Goal: Transaction & Acquisition: Obtain resource

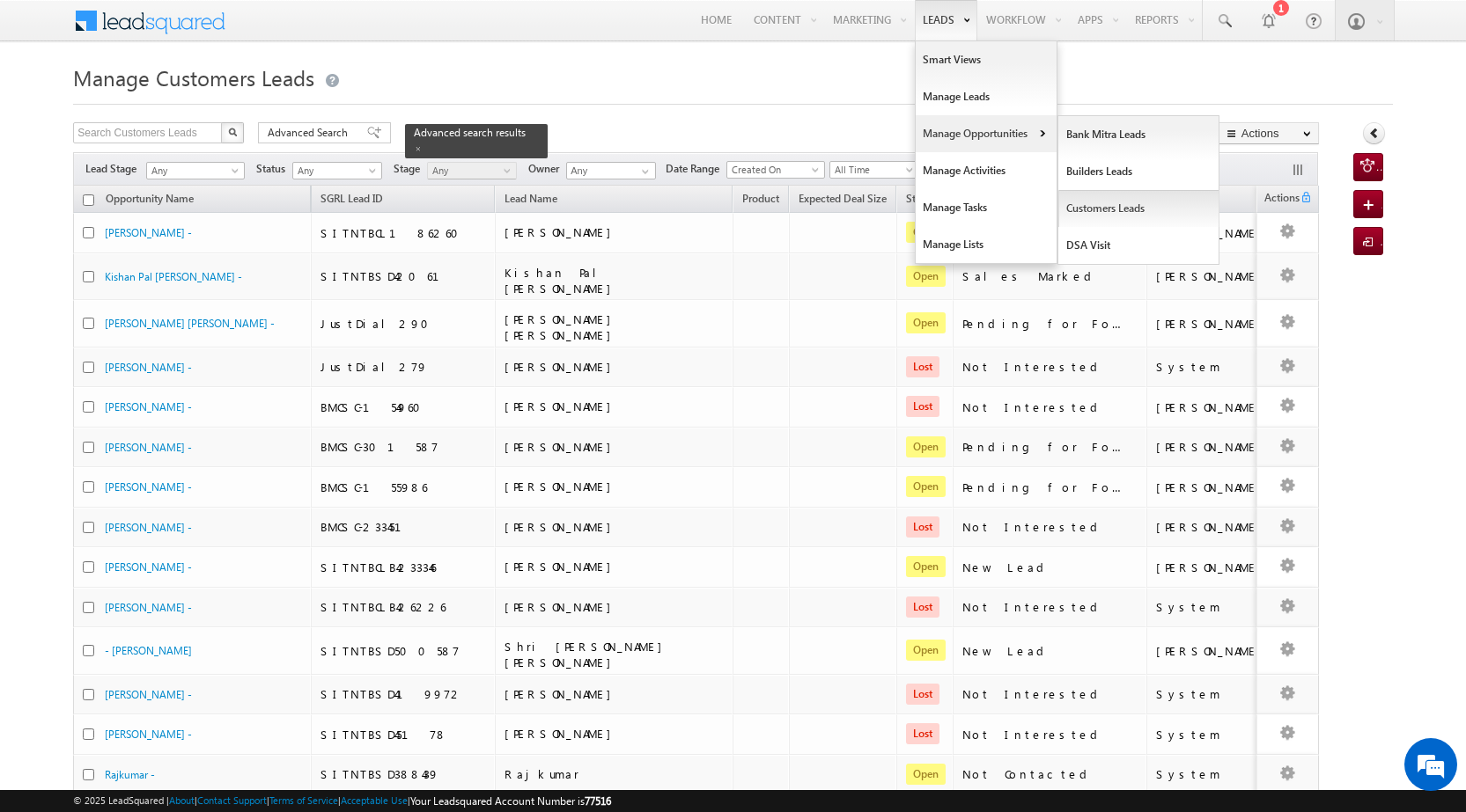
click at [1083, 215] on link "Customers Leads" at bounding box center [1139, 209] width 161 height 37
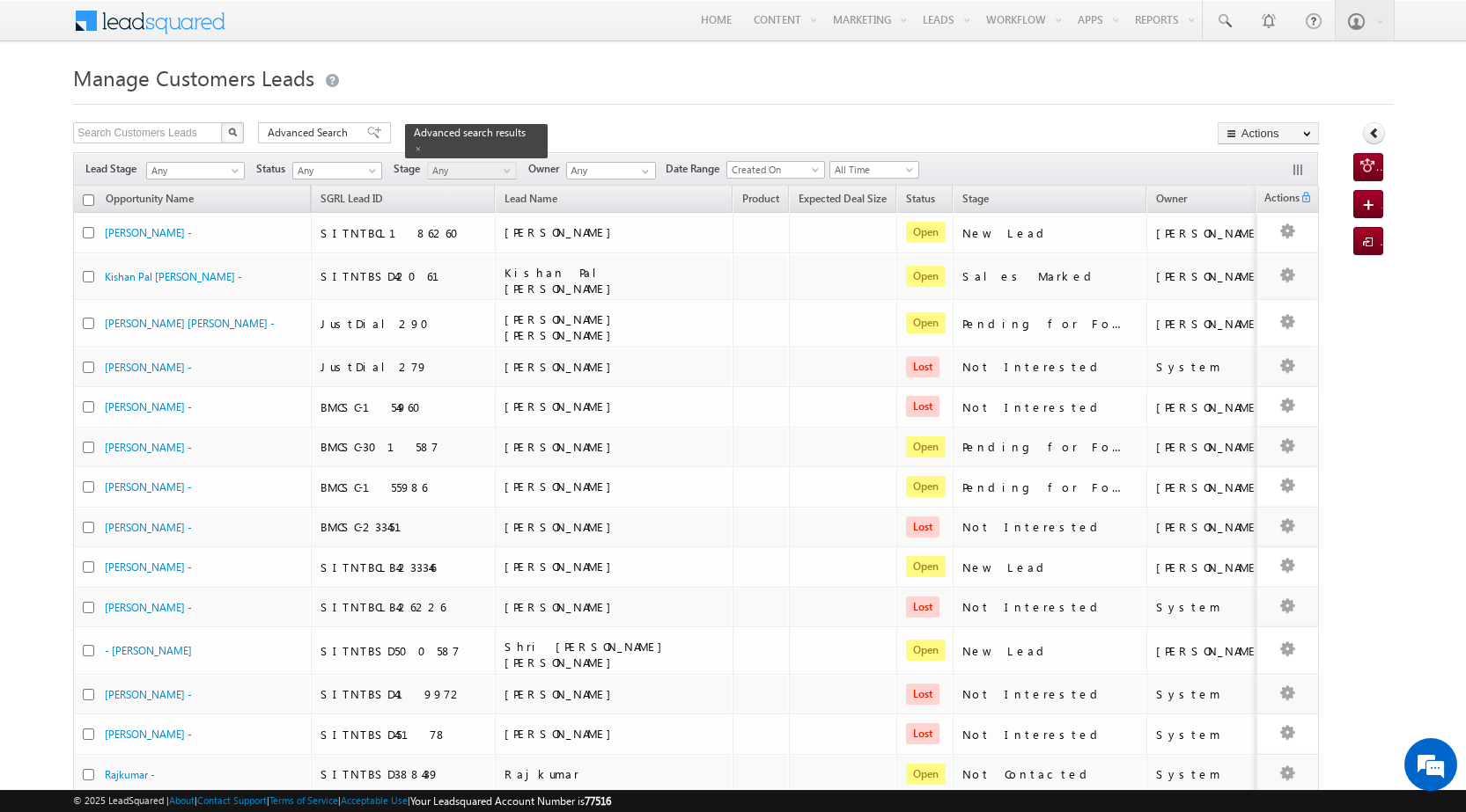
click at [280, 134] on span "Advanced Search" at bounding box center [310, 133] width 85 height 16
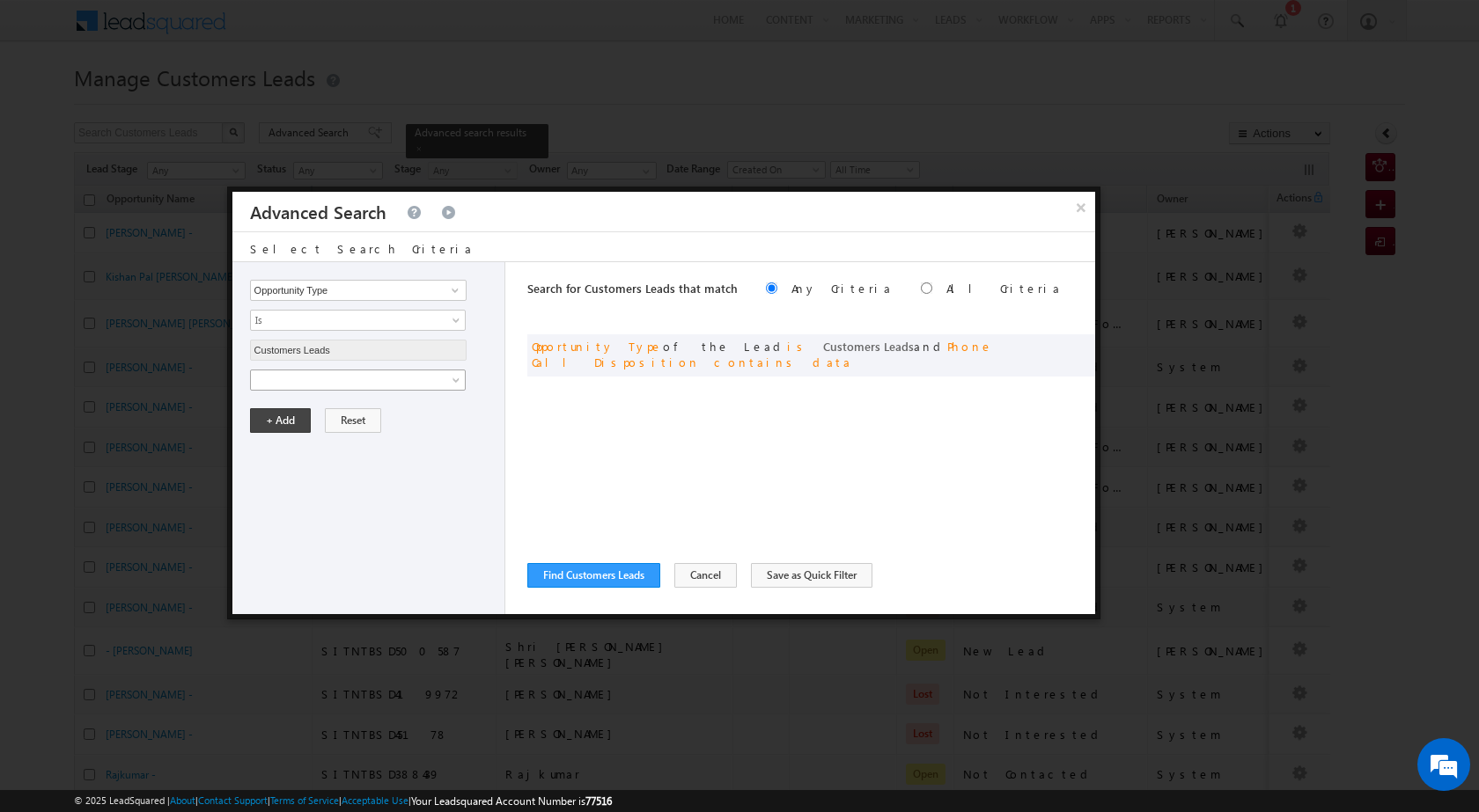
click at [341, 385] on span at bounding box center [346, 380] width 191 height 16
paste input "NTB_HL_FRESH_WS_CC_VB3_20AUG25"
type input "NTB_HL_FRESH_WS_CC_VB3_20AUG25"
click at [290, 473] on button "+ Add" at bounding box center [280, 480] width 61 height 24
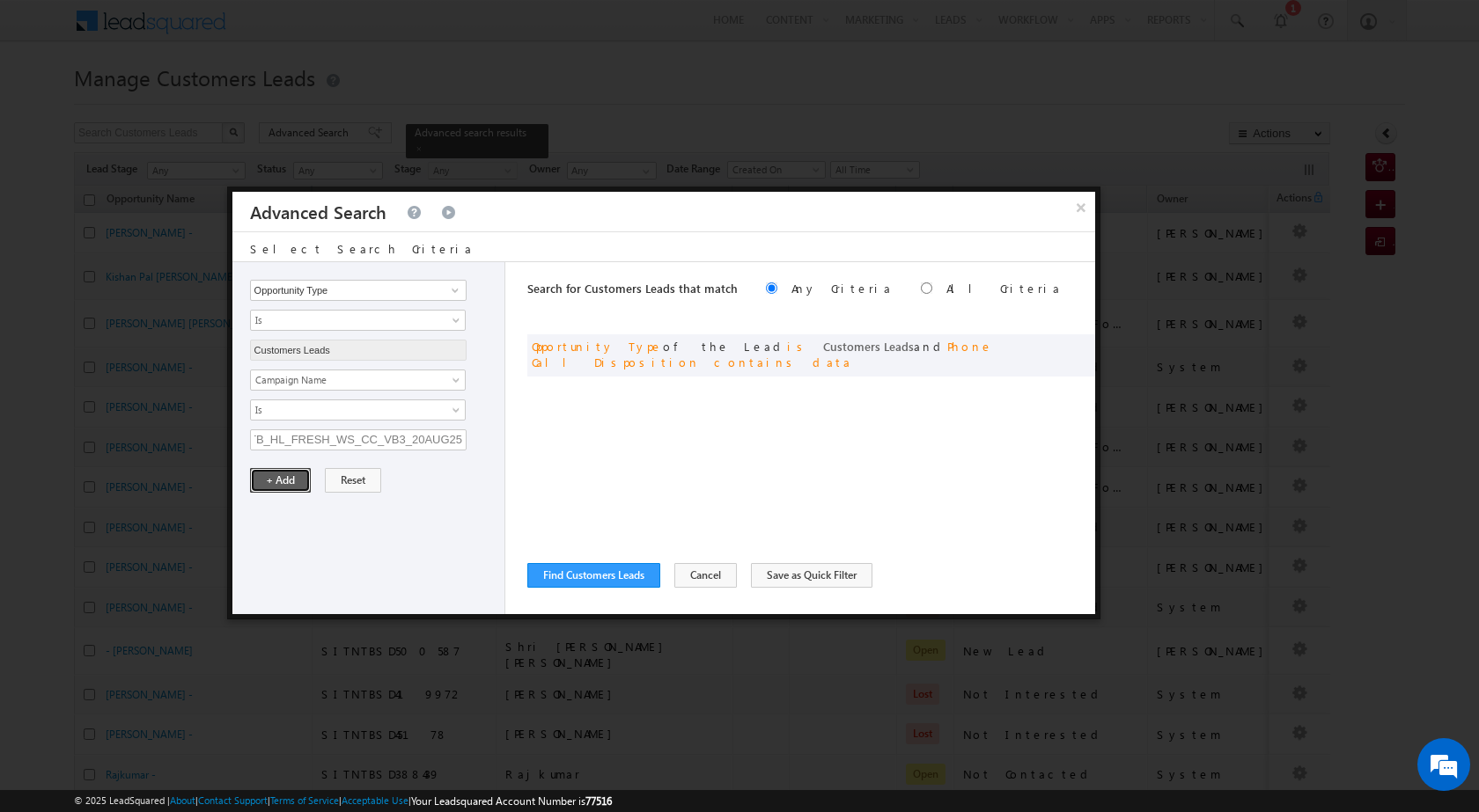
scroll to position [0, 0]
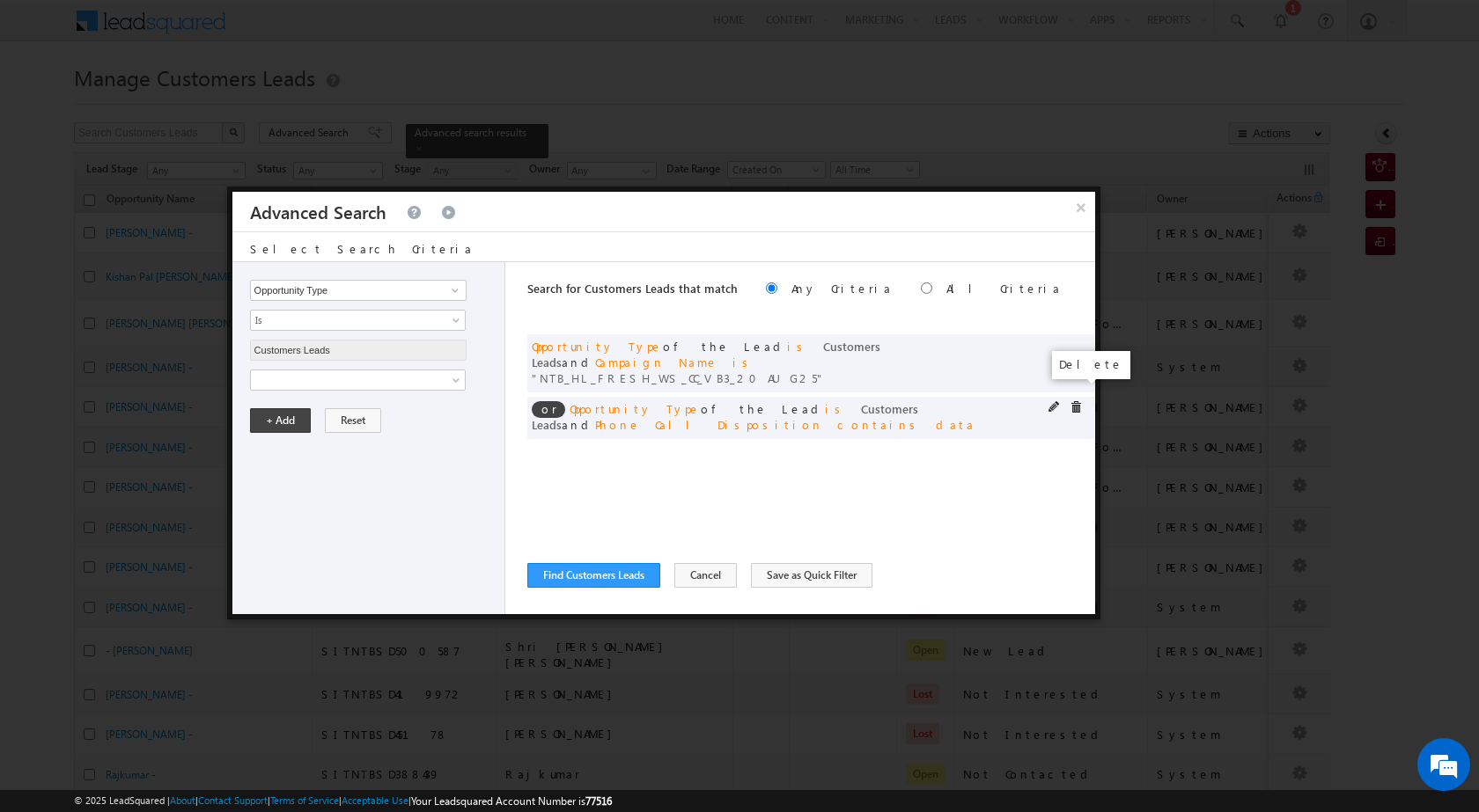
click at [1075, 402] on span at bounding box center [1075, 407] width 13 height 13
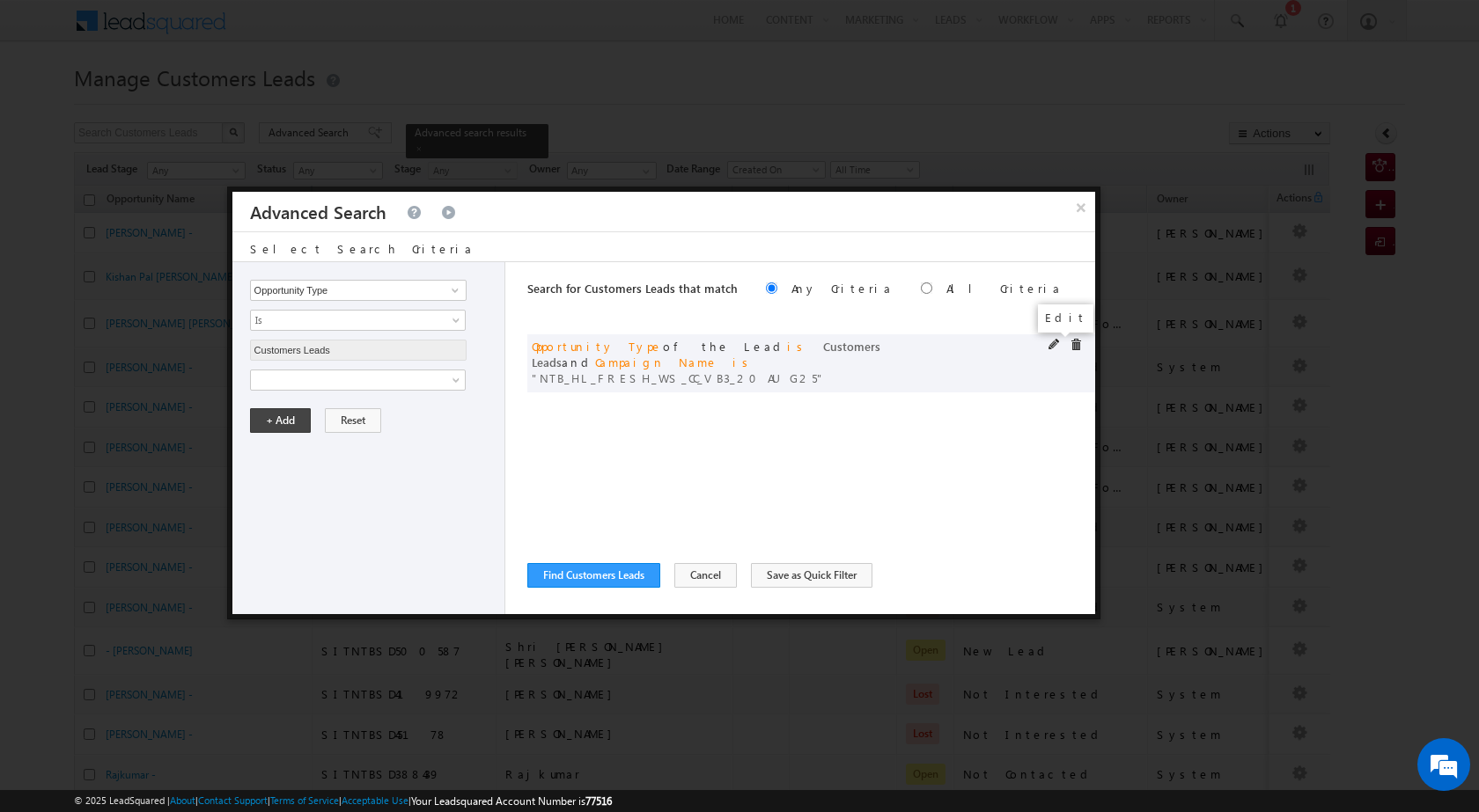
click at [1055, 345] on span at bounding box center [1055, 344] width 13 height 13
click at [329, 441] on input "NTB_HL_FRESH_WS_CC_VB3_20AUG25" at bounding box center [358, 440] width 216 height 21
click at [286, 482] on button "+ Add" at bounding box center [280, 480] width 61 height 24
click at [595, 575] on button "Find Customers Leads" at bounding box center [593, 575] width 133 height 24
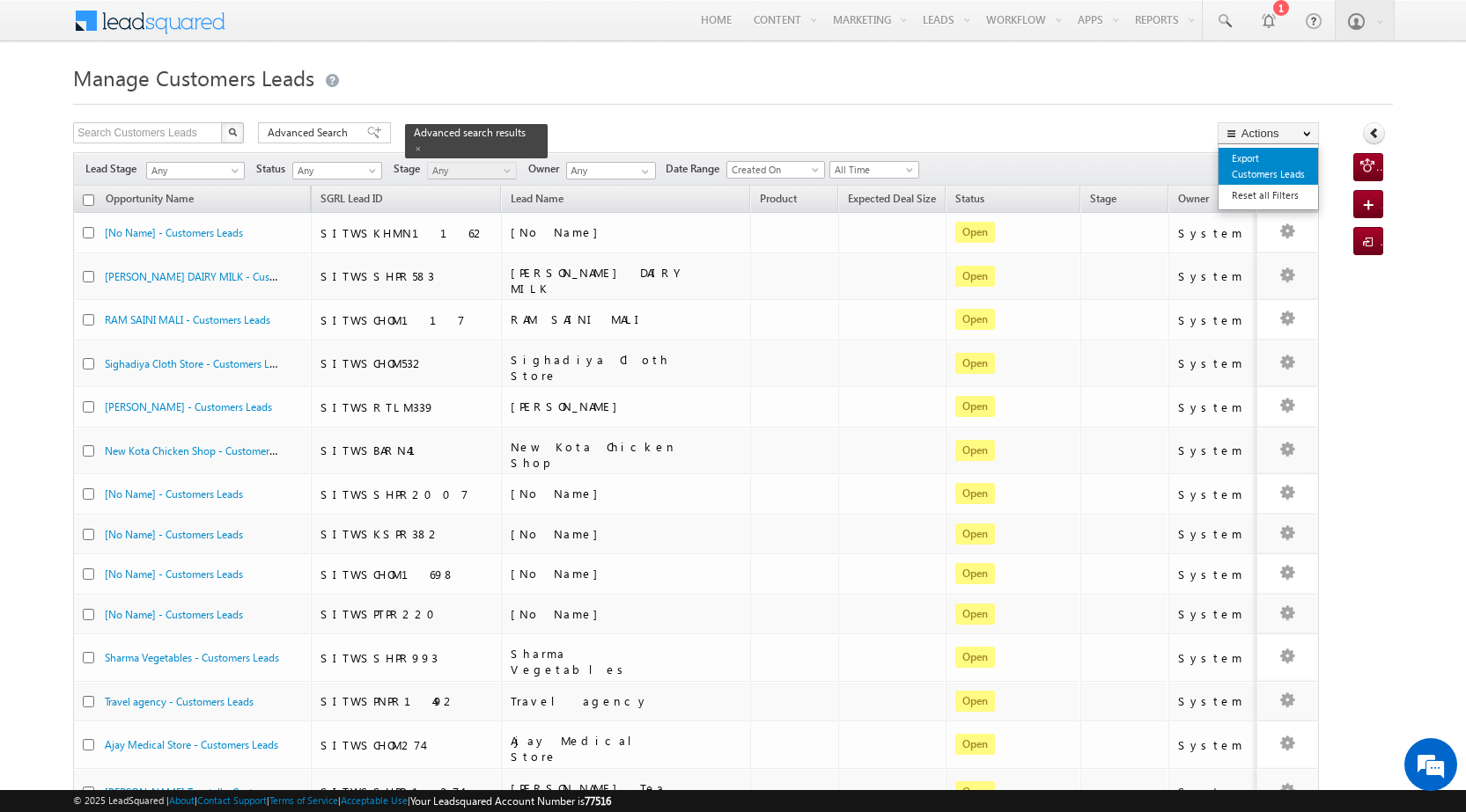
click at [1251, 177] on link "Export Customers Leads" at bounding box center [1268, 166] width 100 height 37
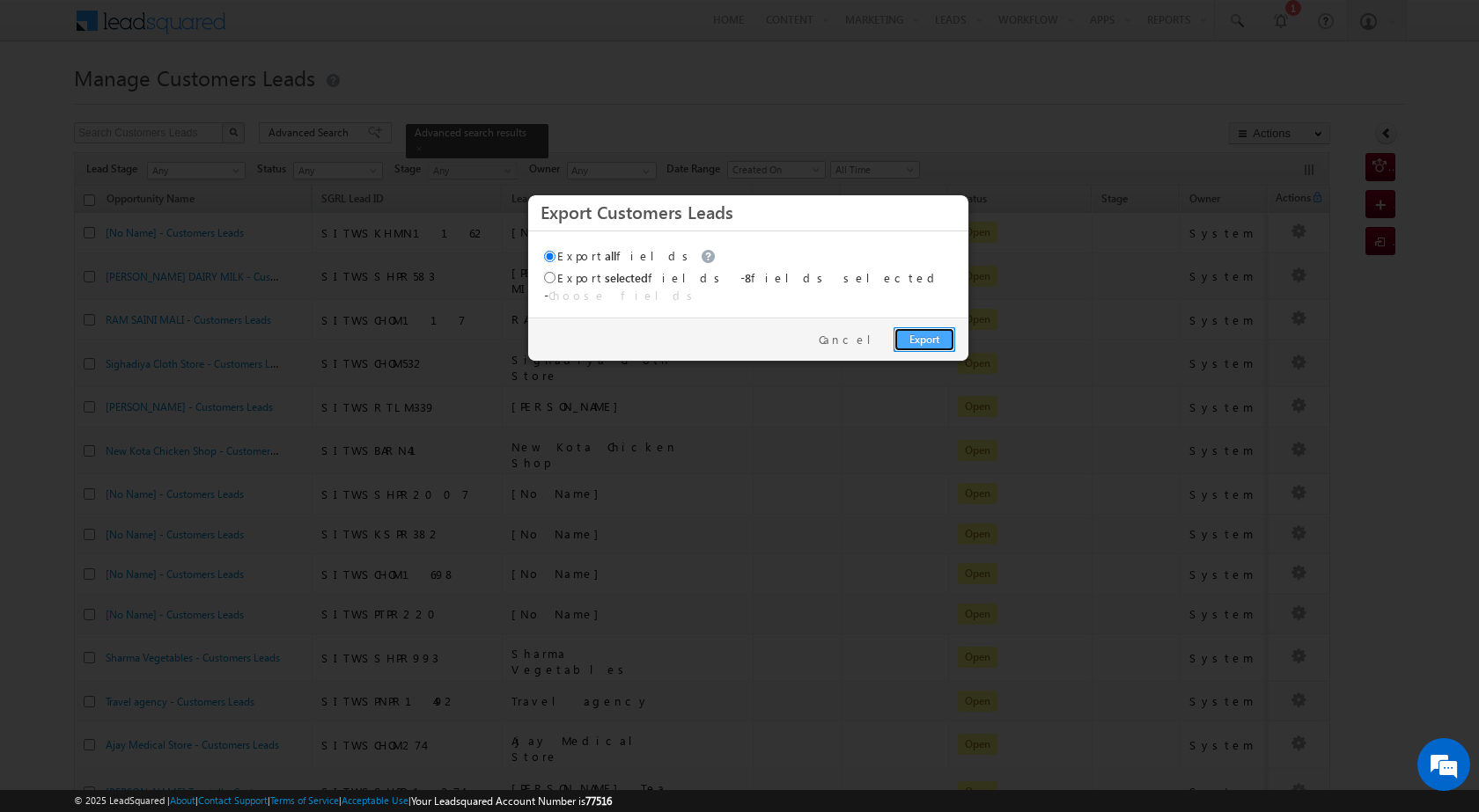
click at [925, 328] on link "Export" at bounding box center [925, 340] width 62 height 24
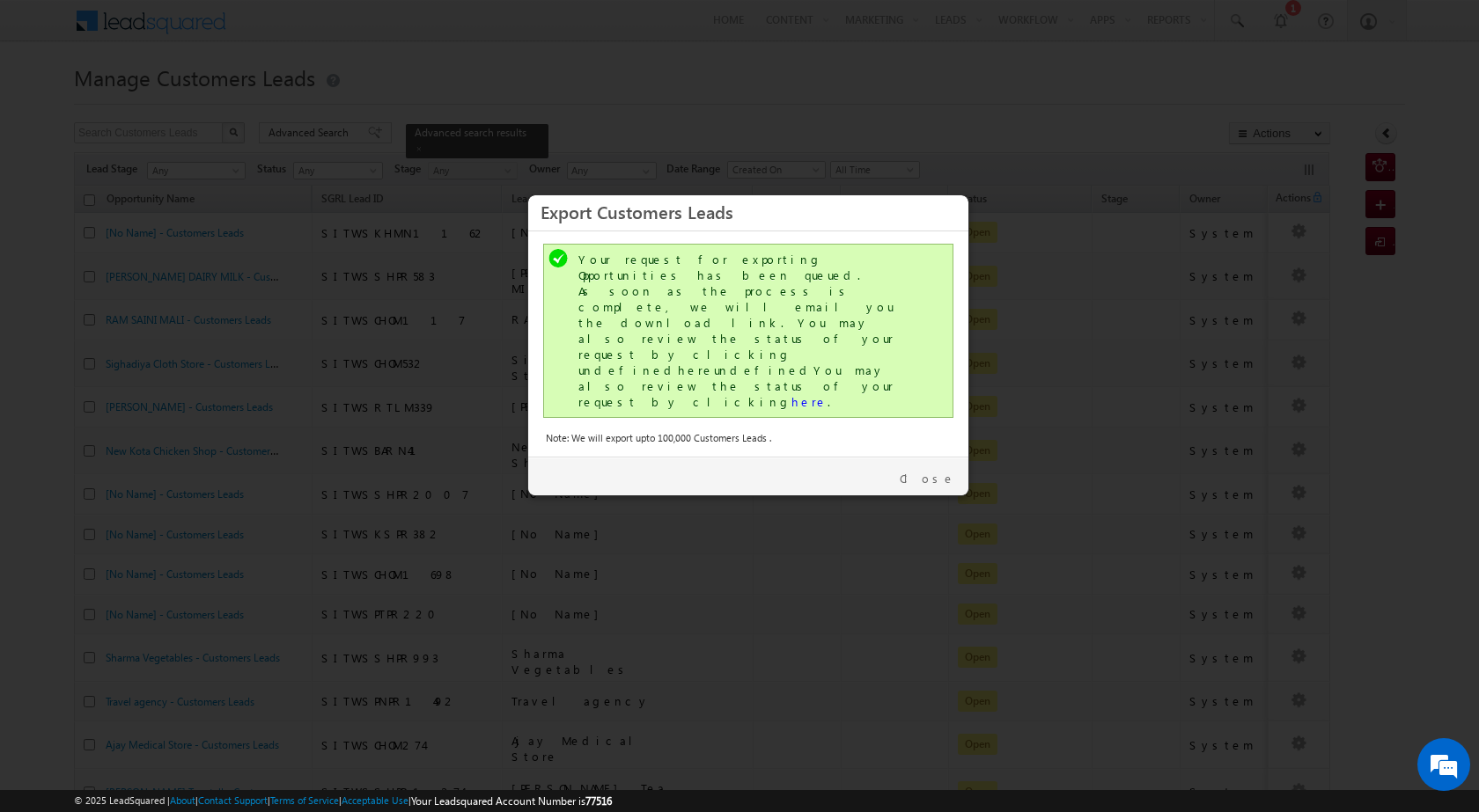
click at [656, 324] on div "Your request for exporting Opportunities has been queued. As soon as the proces…" at bounding box center [750, 330] width 344 height 158
click at [674, 324] on div "Your request for exporting Opportunities has been queued. As soon as the proces…" at bounding box center [750, 330] width 344 height 158
click at [792, 394] on link "here" at bounding box center [809, 401] width 36 height 15
click at [945, 471] on link "Close" at bounding box center [927, 478] width 55 height 16
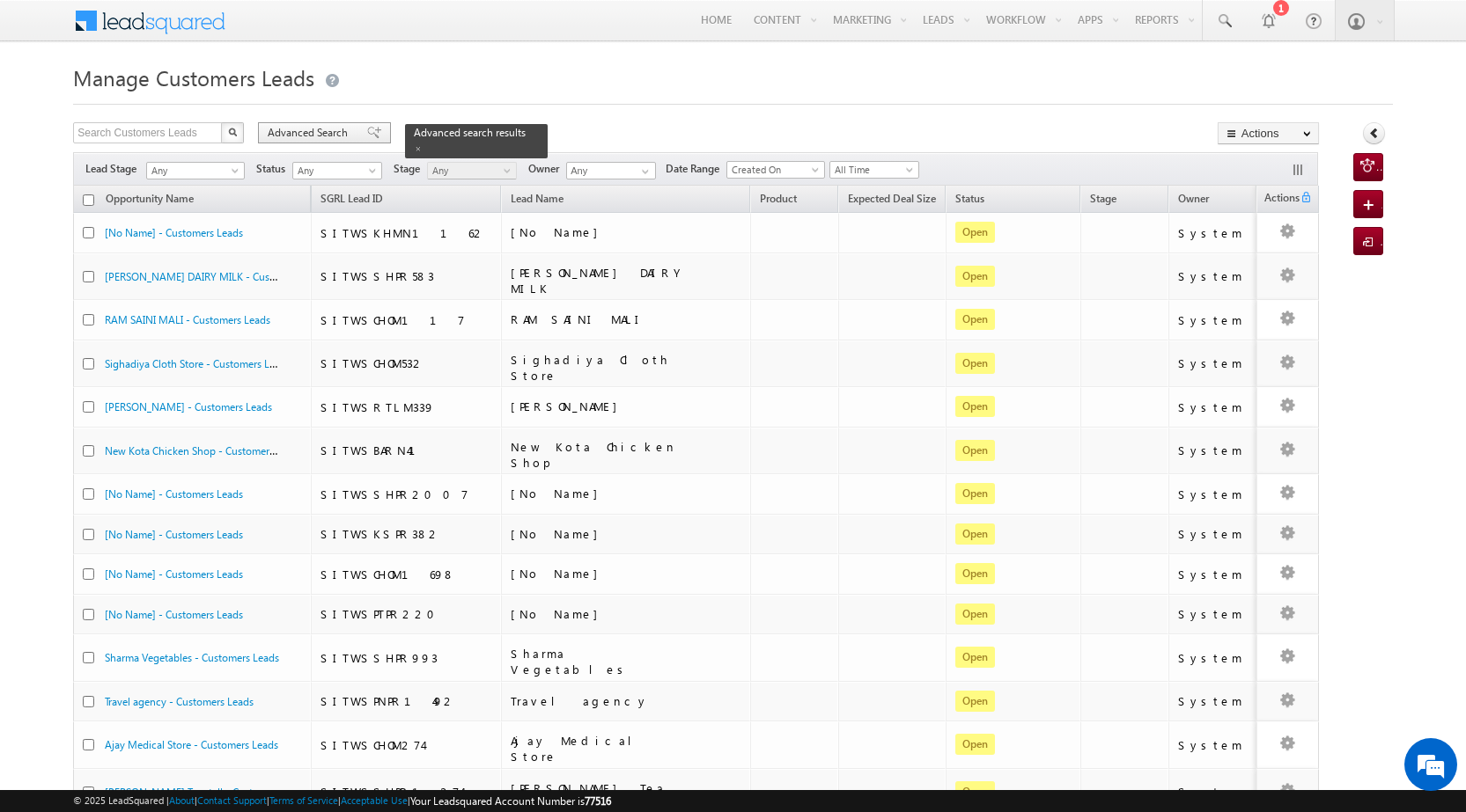
click at [344, 143] on div "Advanced Search" at bounding box center [324, 133] width 133 height 21
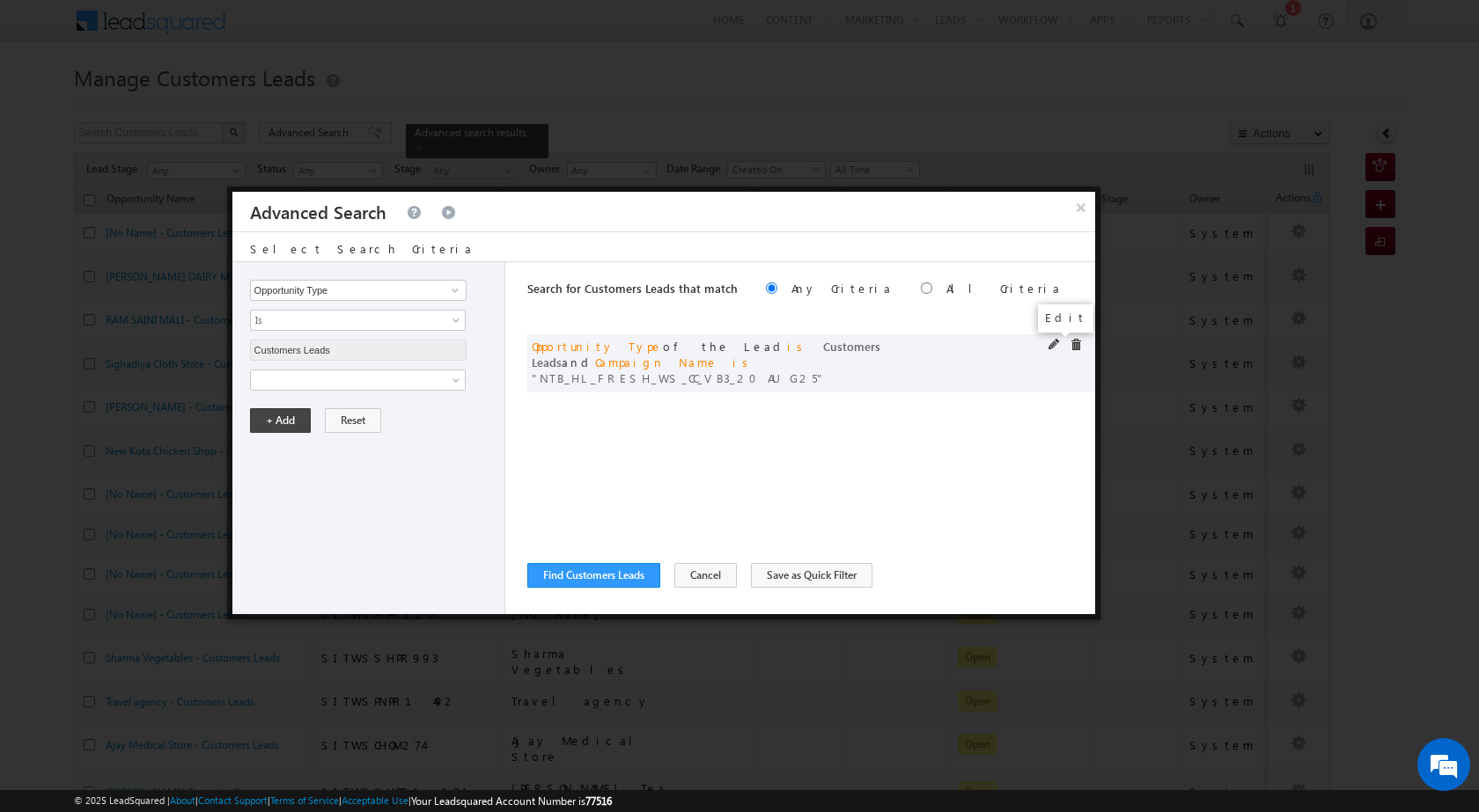
click at [1054, 342] on span at bounding box center [1055, 344] width 13 height 13
click at [394, 431] on input "NTB_HL_FRESH_WS_CC_VB3_20AUG25" at bounding box center [358, 440] width 216 height 21
paste input "PQ_HL_FRESH_SD"
type input "NTB_PQ_HL_FRESH_SD_CC_VB3_20AUG25"
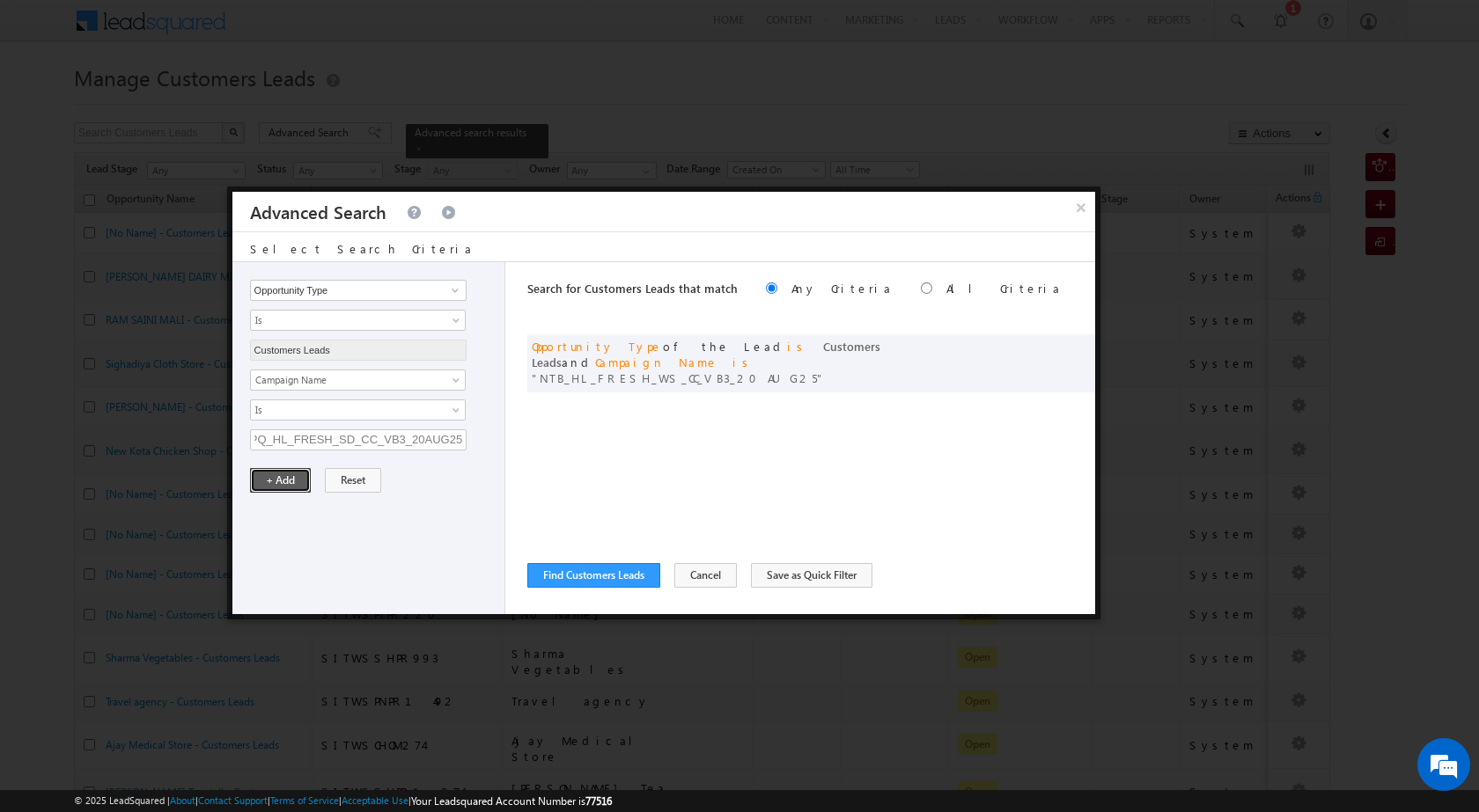
click at [293, 471] on button "+ Add" at bounding box center [280, 480] width 61 height 24
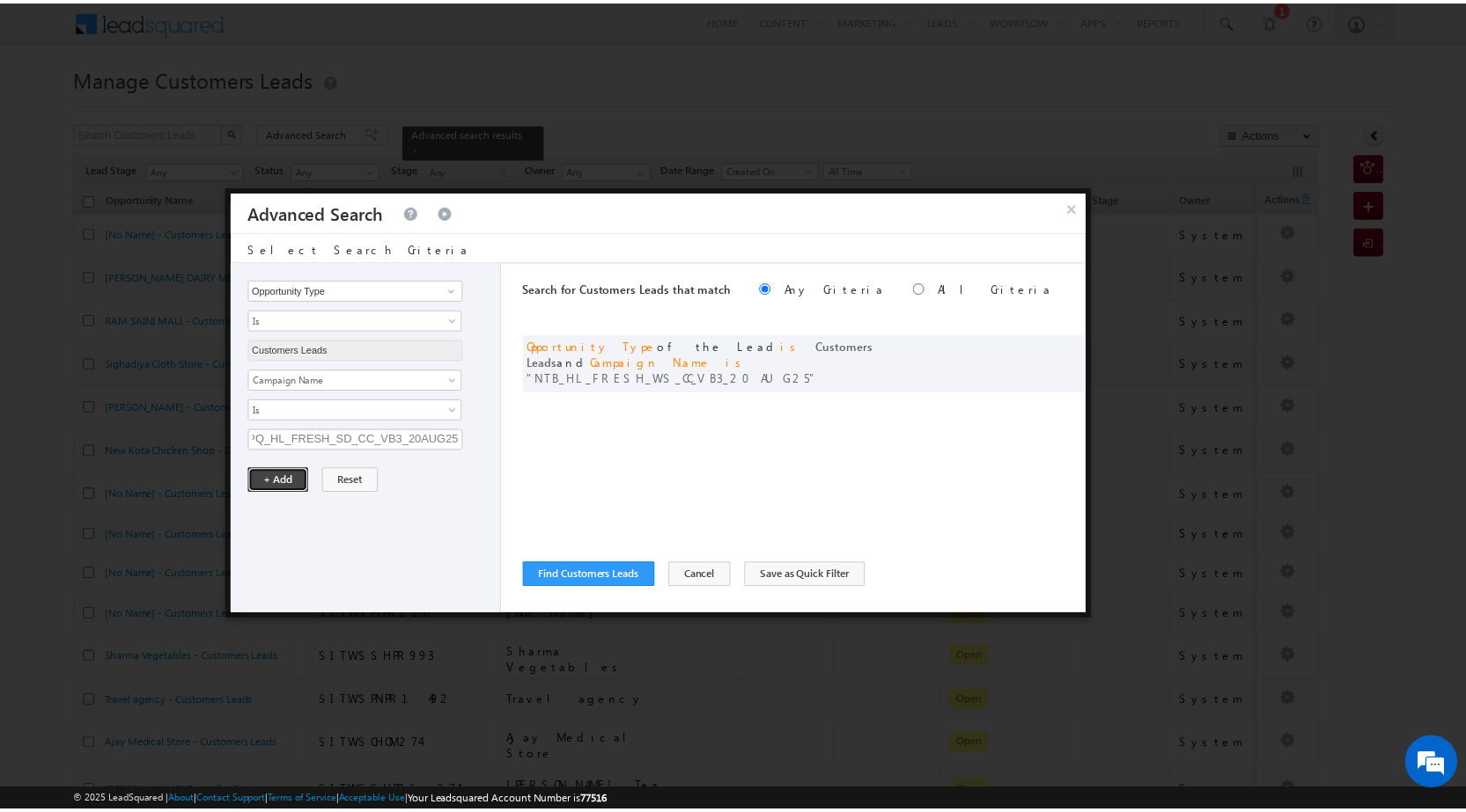
scroll to position [0, 0]
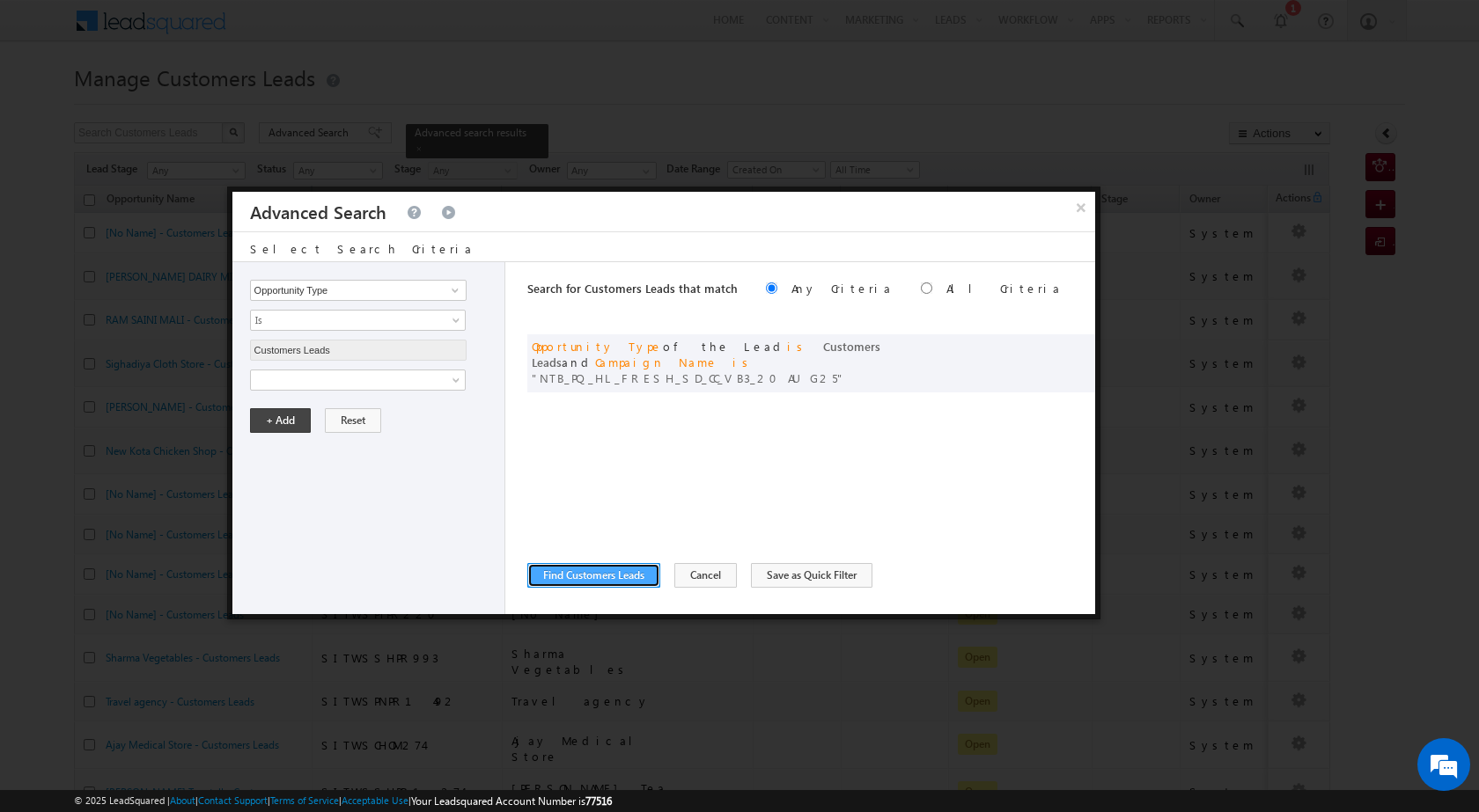
click at [600, 565] on button "Find Customers Leads" at bounding box center [593, 575] width 133 height 24
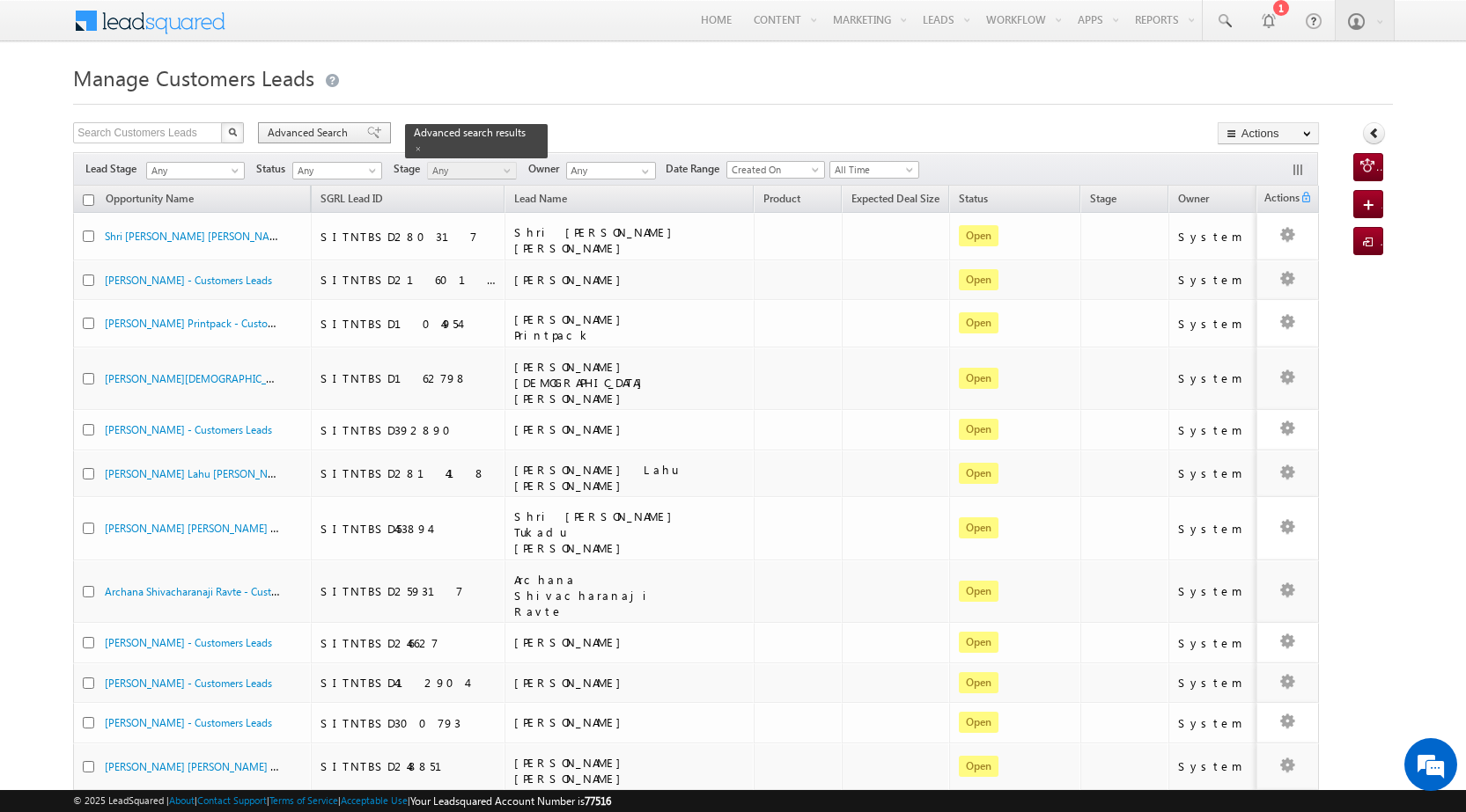
click at [318, 129] on span "Advanced Search" at bounding box center [310, 133] width 85 height 16
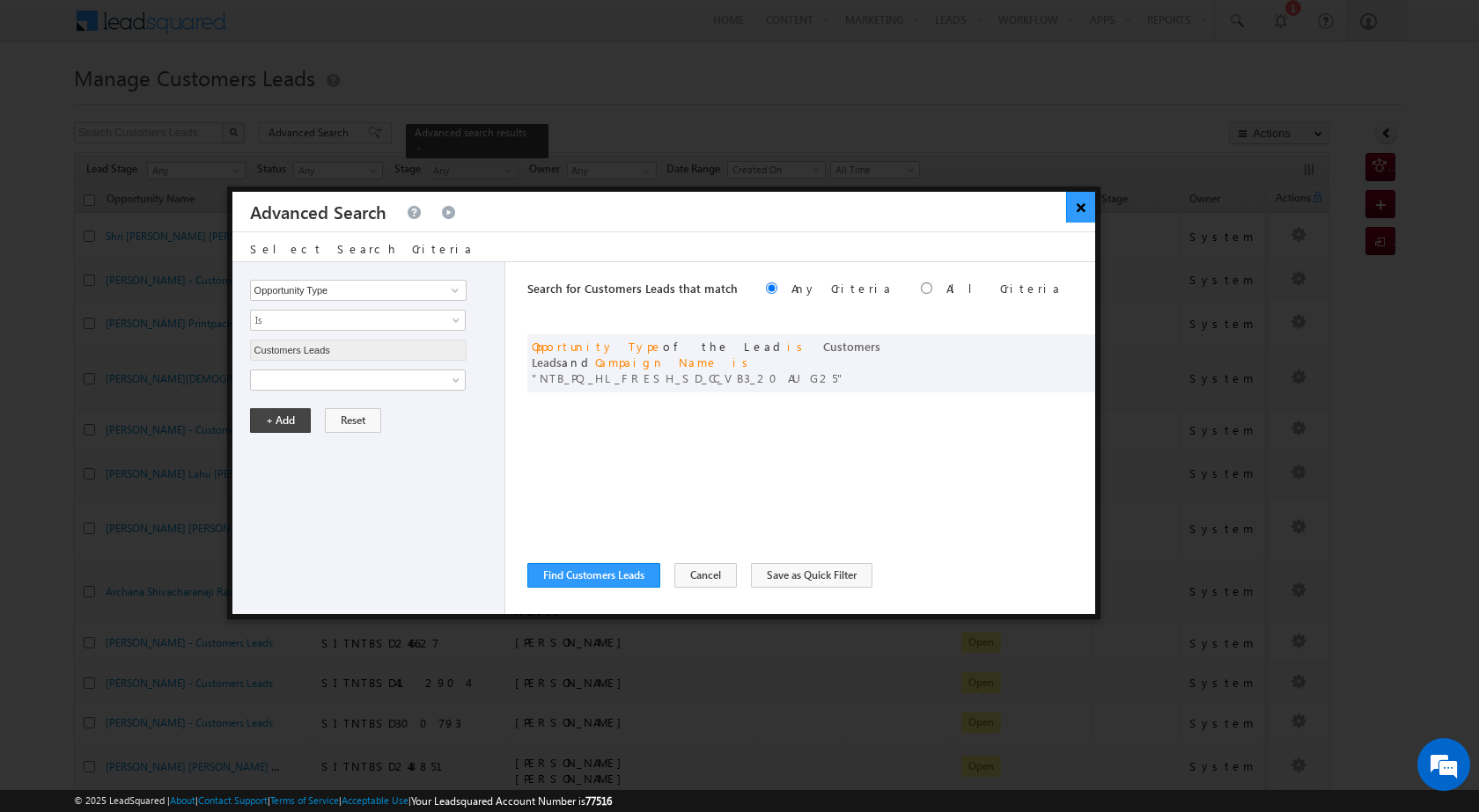
click at [1082, 215] on button "×" at bounding box center [1081, 208] width 29 height 31
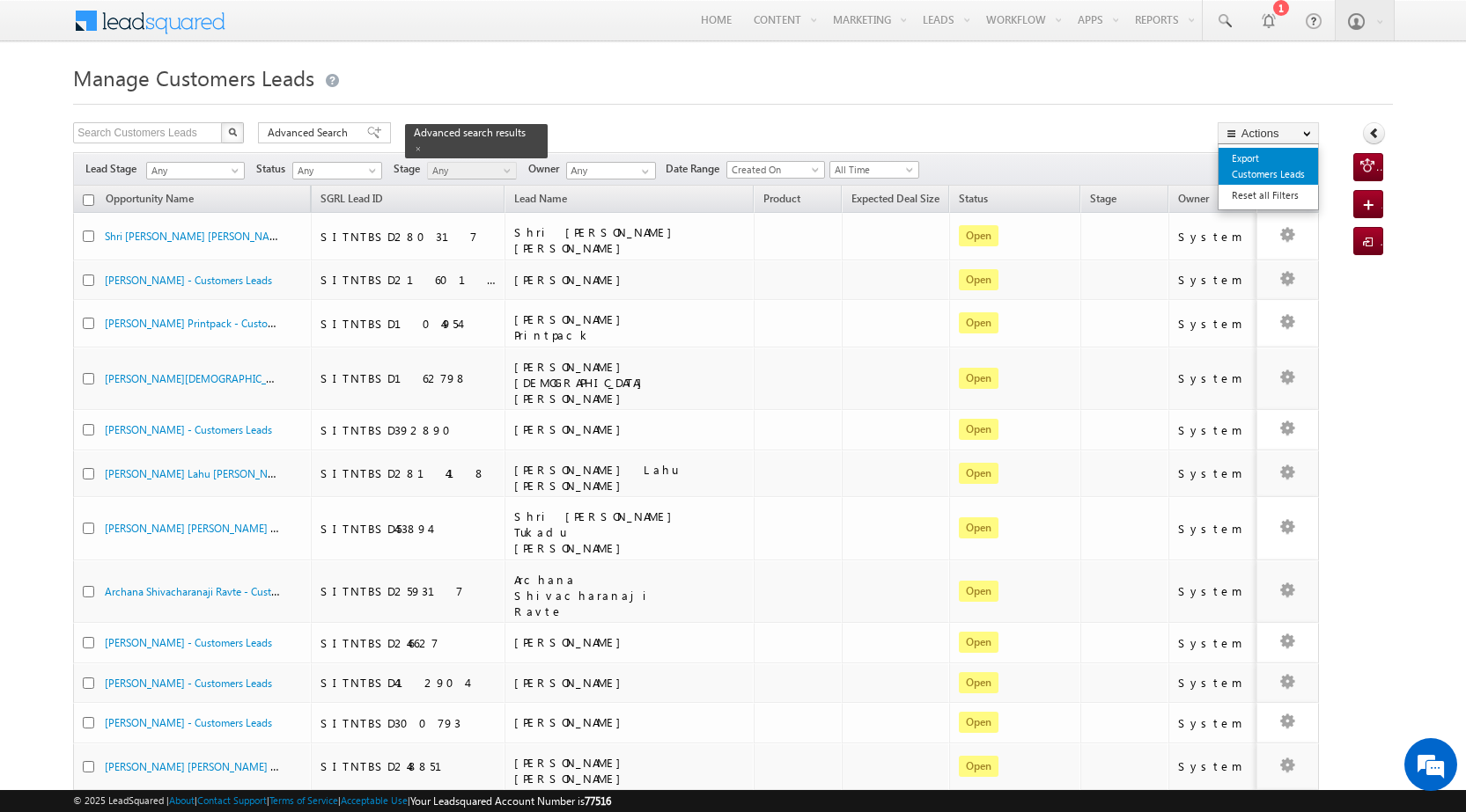
click at [1272, 173] on link "Export Customers Leads" at bounding box center [1268, 166] width 100 height 37
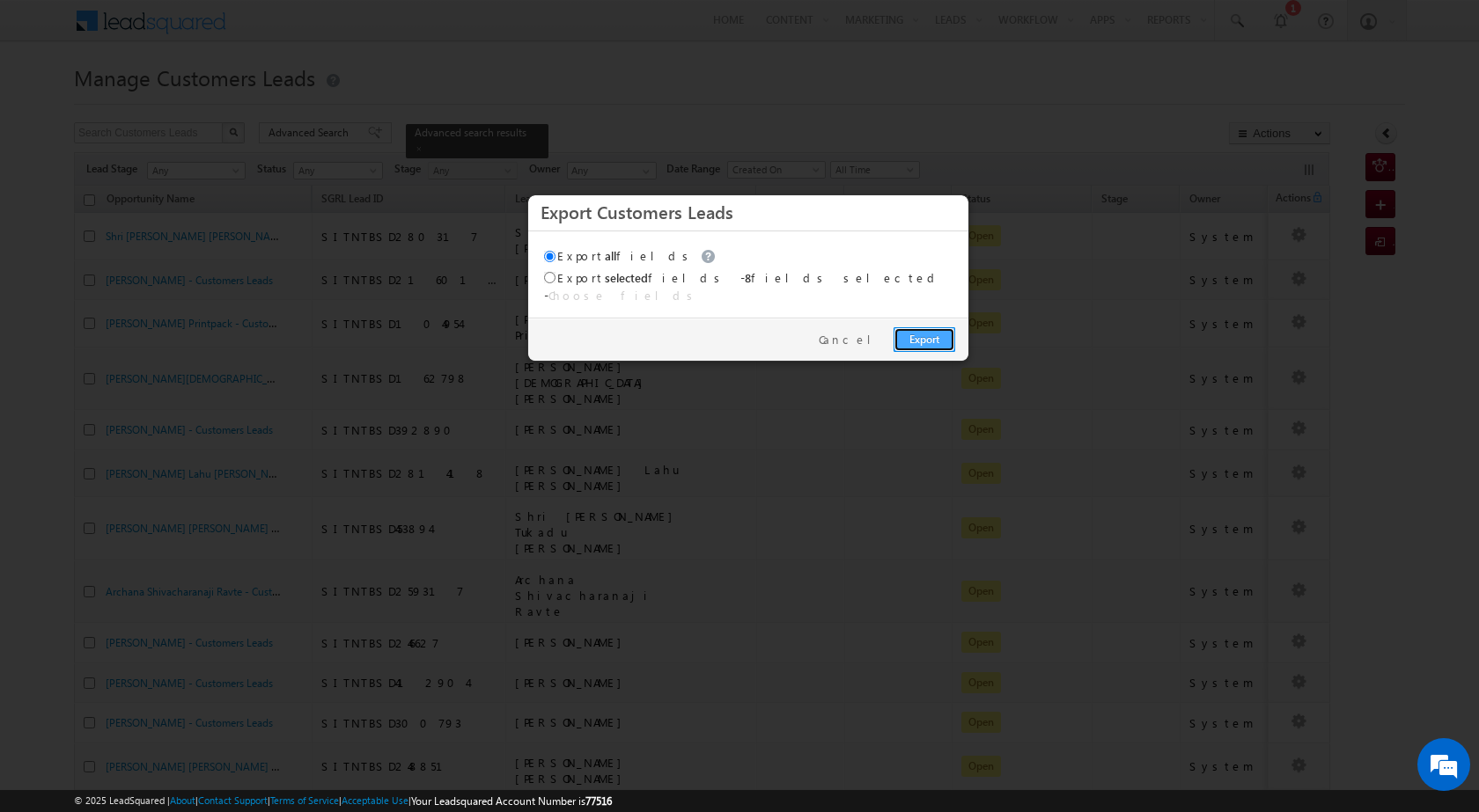
click at [933, 330] on link "Export" at bounding box center [925, 340] width 62 height 24
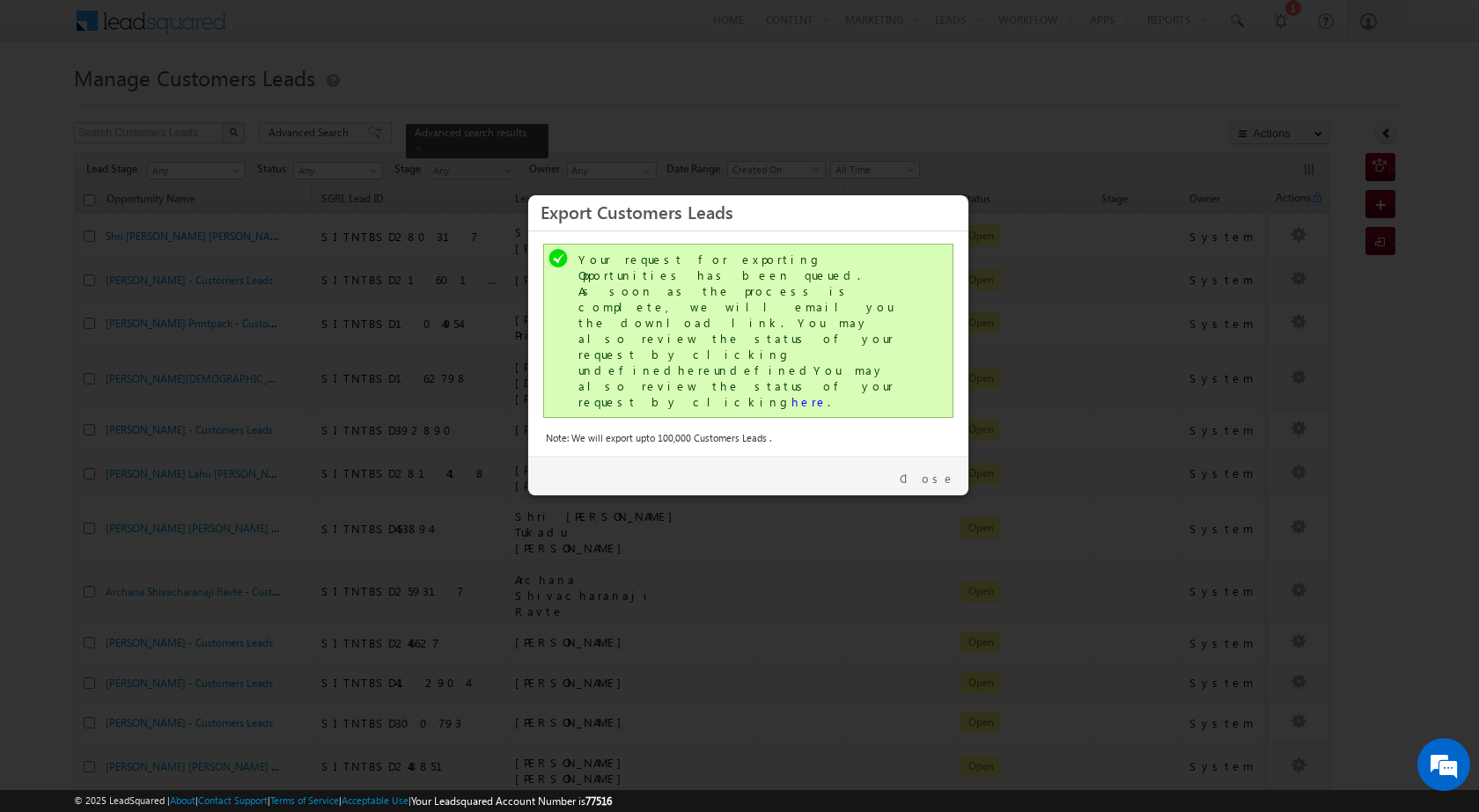
click at [689, 313] on div "Your request for exporting Opportunities has been queued. As soon as the proces…" at bounding box center [750, 330] width 344 height 158
click at [792, 394] on link "here" at bounding box center [809, 401] width 36 height 15
click at [949, 471] on link "Close" at bounding box center [927, 478] width 55 height 16
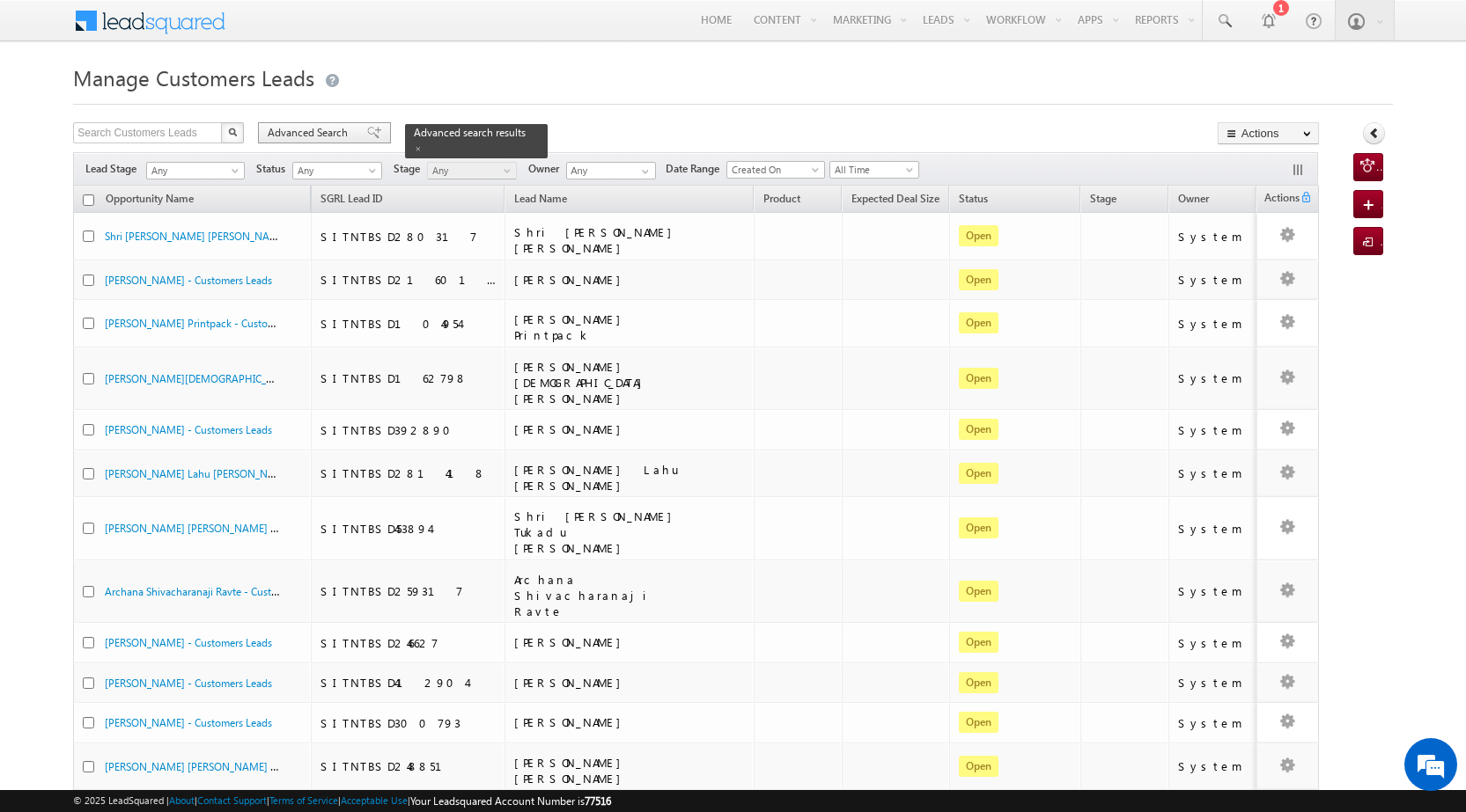
click at [343, 143] on div "Advanced Search" at bounding box center [324, 133] width 133 height 21
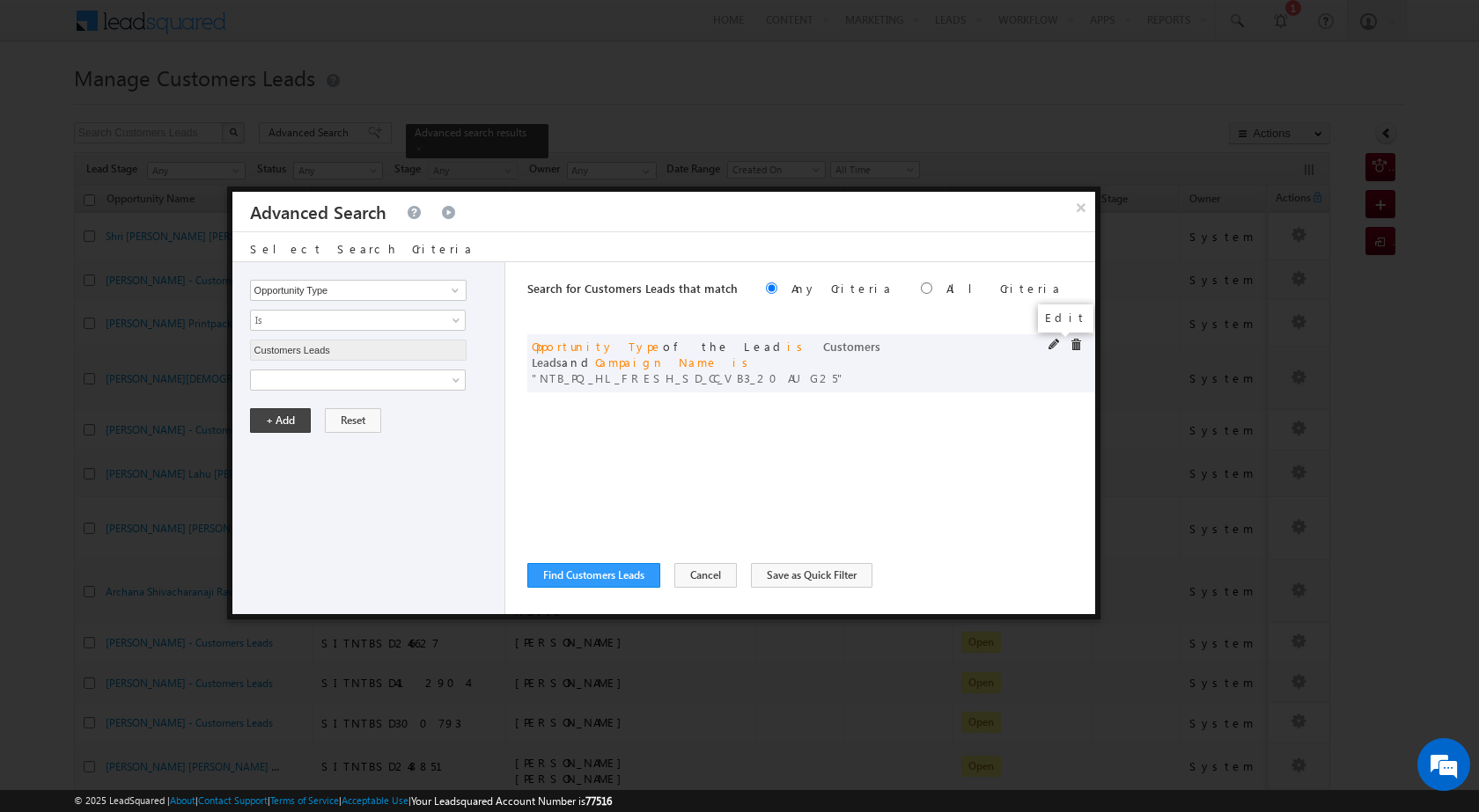
click at [1049, 345] on span at bounding box center [1055, 344] width 13 height 13
click at [352, 437] on input "NTB_PQ_HL_FRESH_SD_CC_VB3_20AUG25" at bounding box center [358, 440] width 216 height 21
paste input "HL_FRESH_WS_CC_VB4"
type input "NTB_HL_FRESH_WS_CC_VB4_20AUG25"
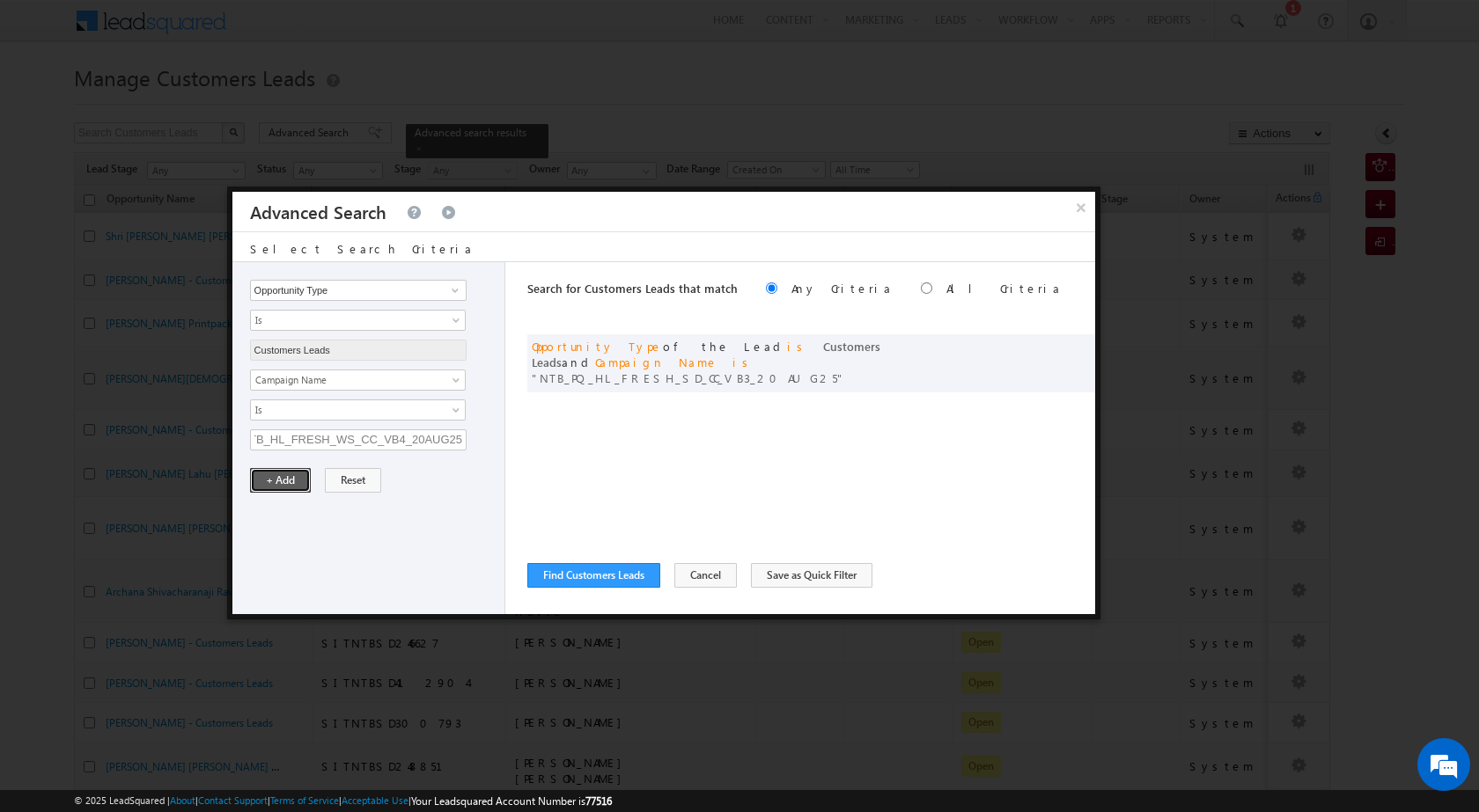
click at [293, 489] on button "+ Add" at bounding box center [280, 480] width 61 height 24
click at [565, 570] on button "Find Customers Leads" at bounding box center [593, 575] width 133 height 24
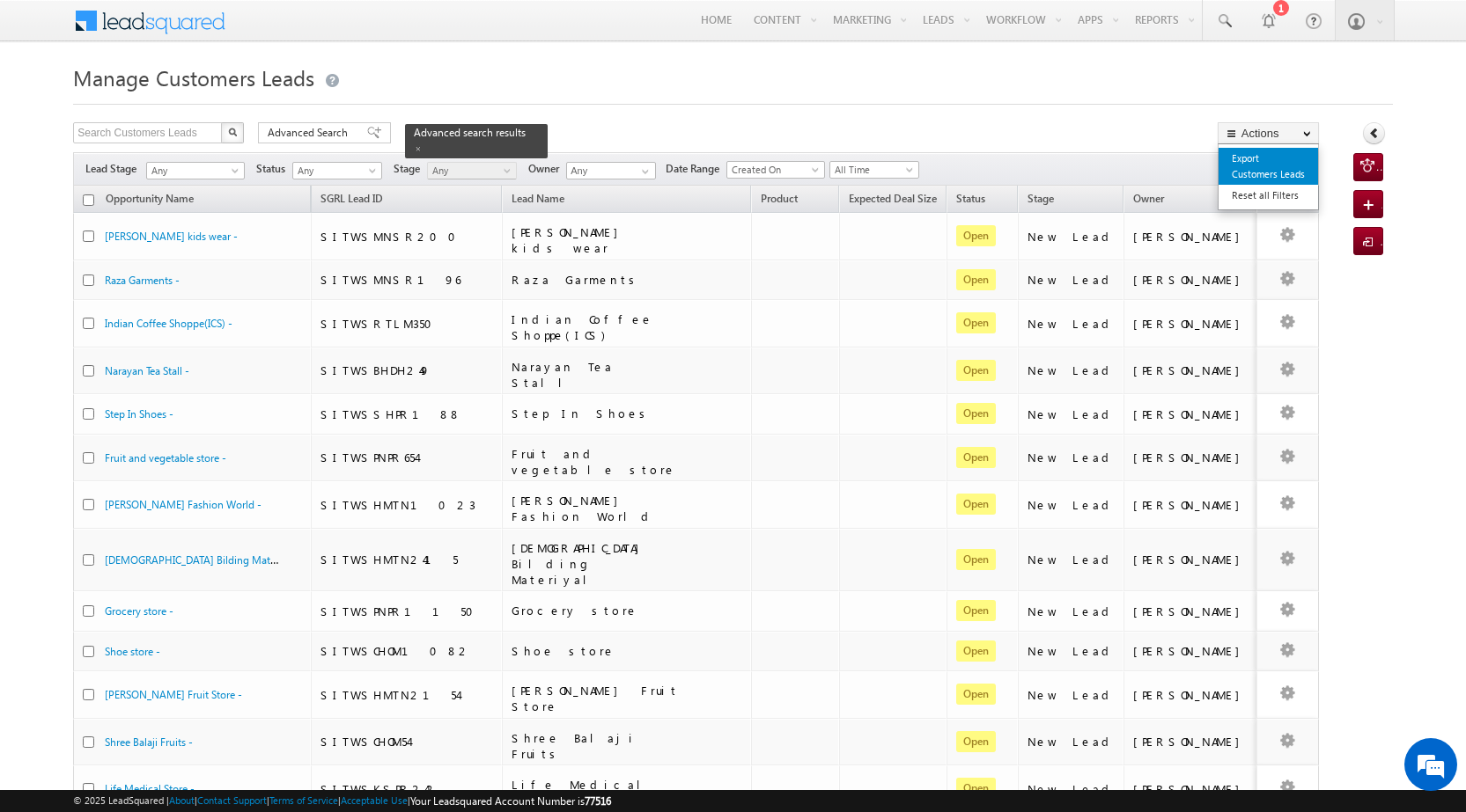
click at [1265, 175] on link "Export Customers Leads" at bounding box center [1268, 166] width 100 height 37
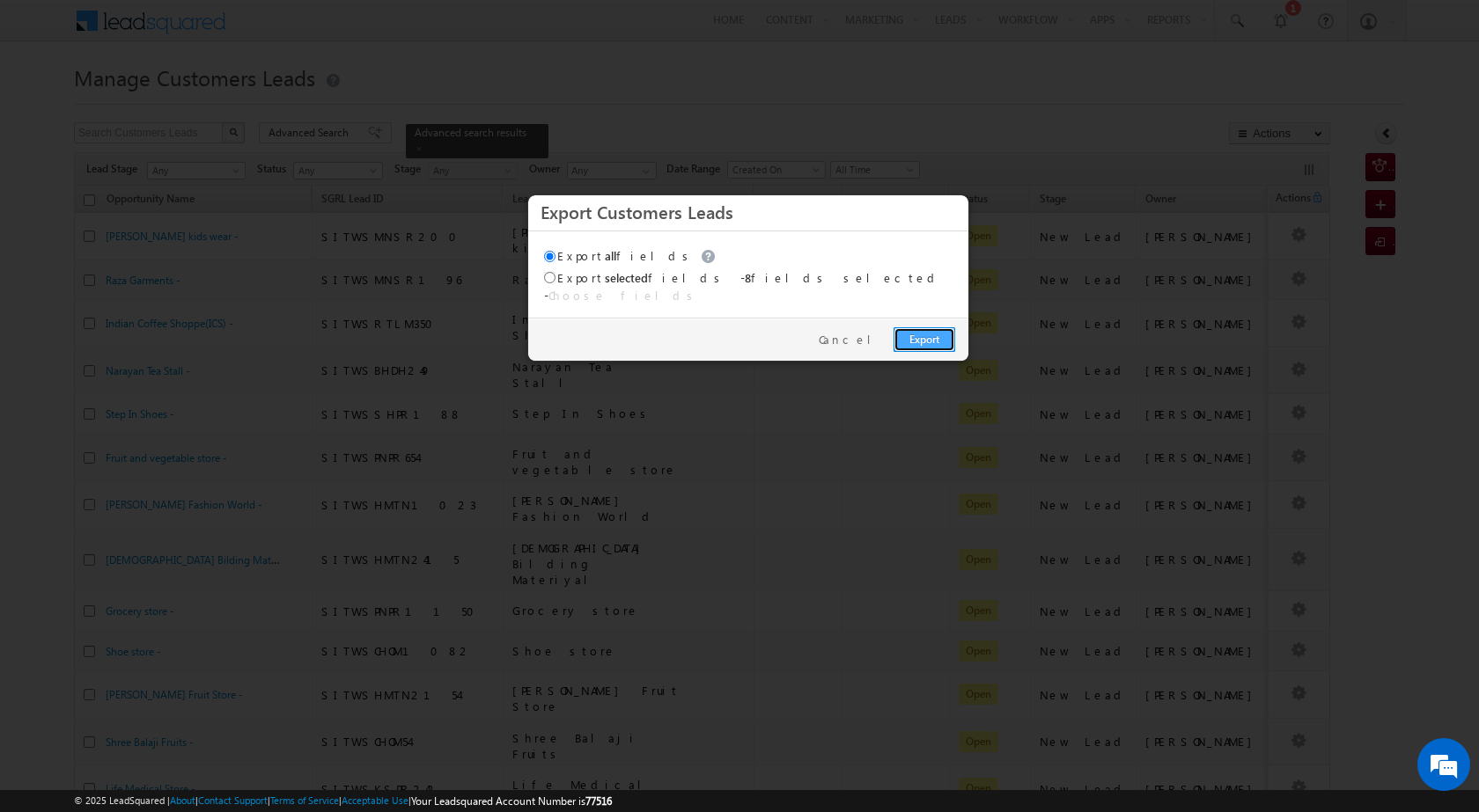
click at [920, 328] on link "Export" at bounding box center [925, 340] width 62 height 24
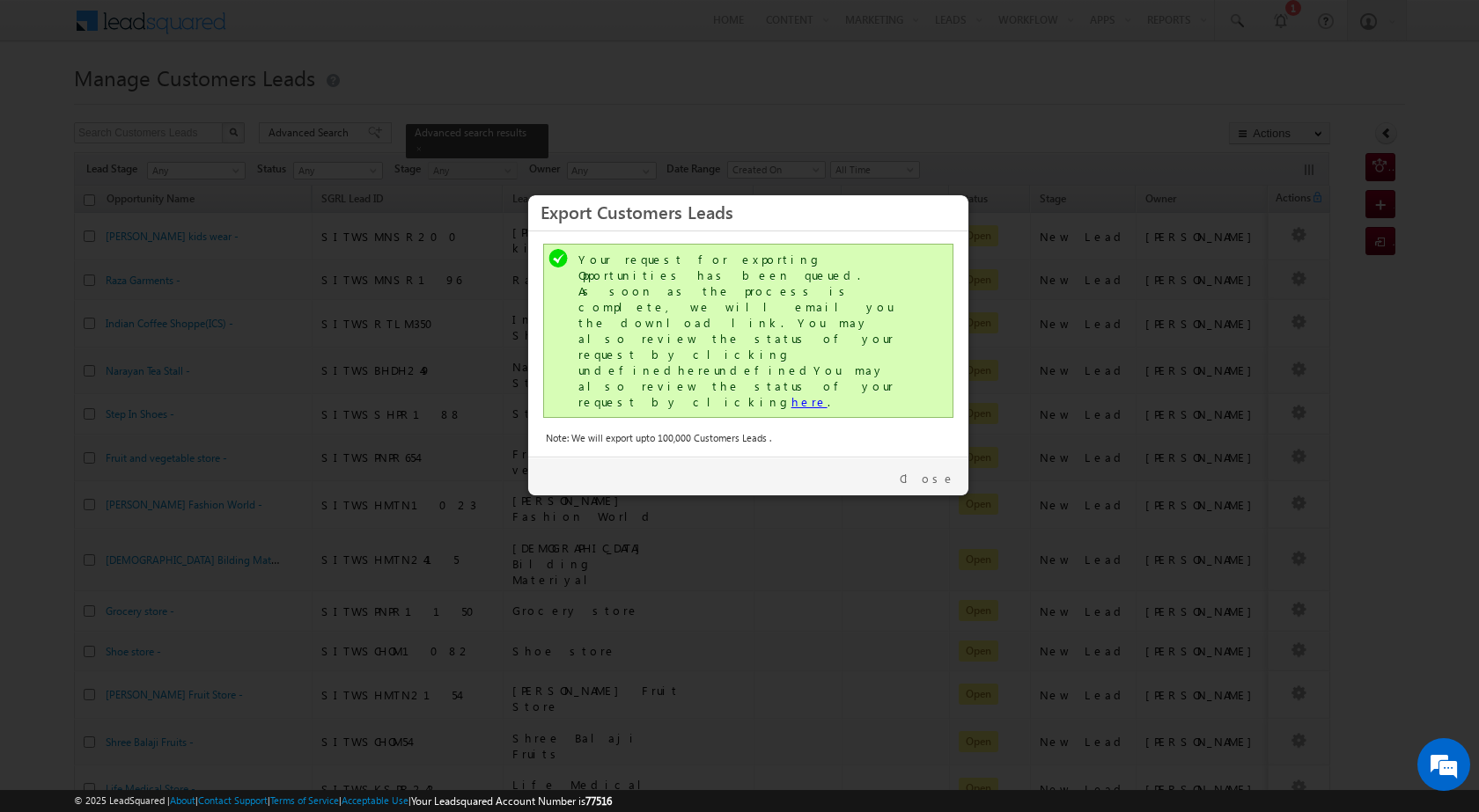
click at [792, 394] on link "here" at bounding box center [809, 401] width 36 height 15
click at [931, 471] on link "Close" at bounding box center [927, 478] width 55 height 16
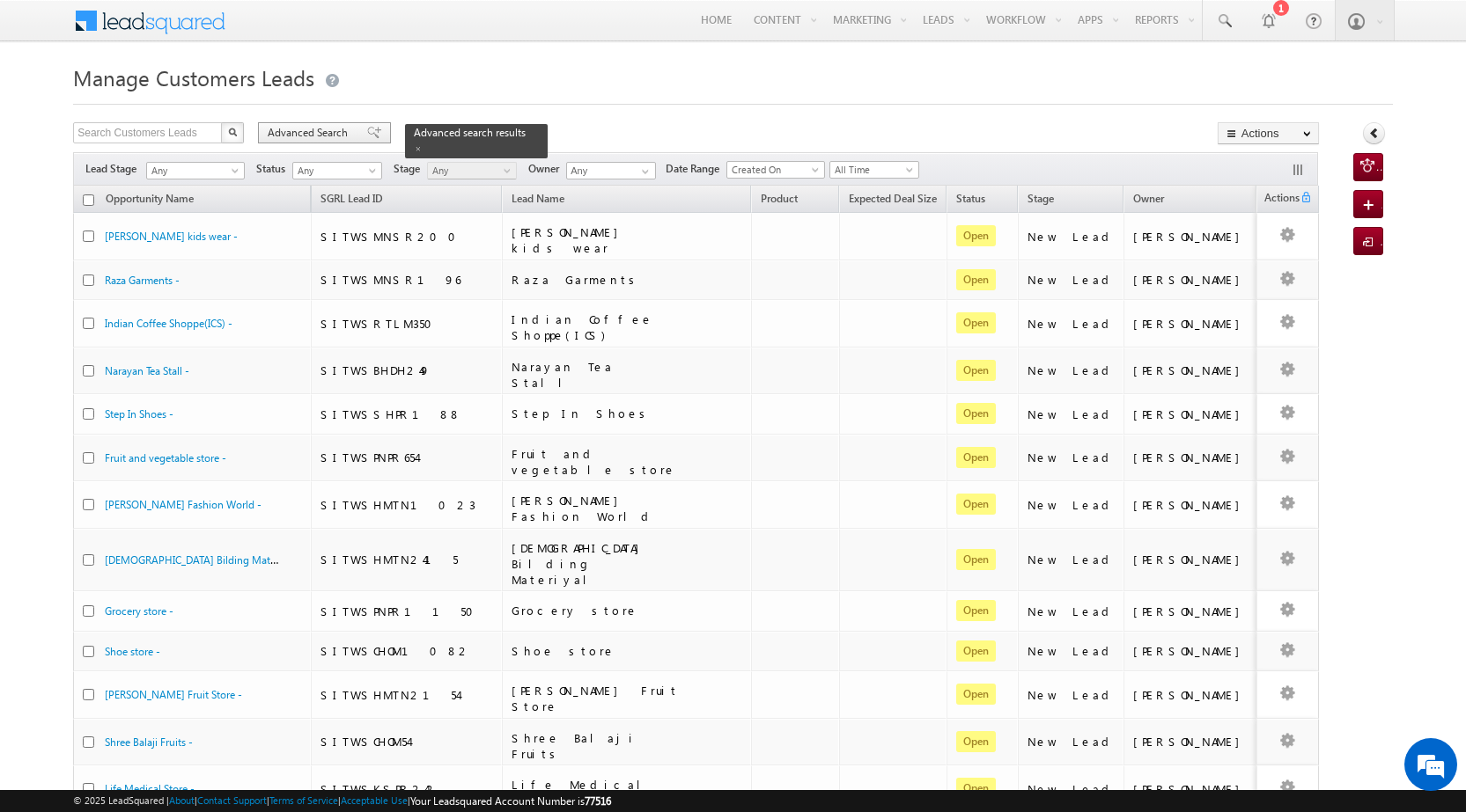
click at [347, 133] on span "Advanced Search" at bounding box center [310, 133] width 85 height 16
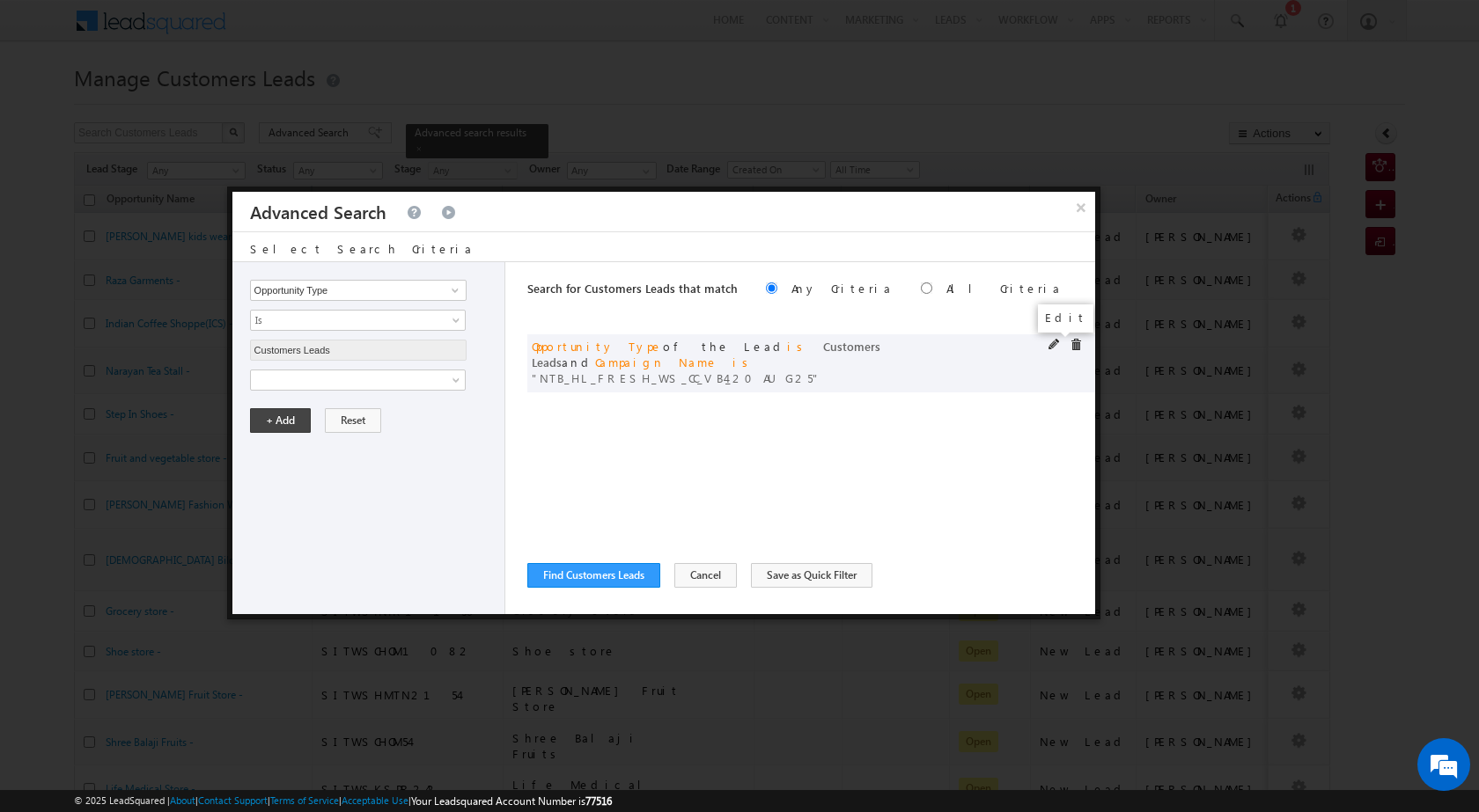
click at [1054, 345] on span at bounding box center [1055, 344] width 13 height 13
click at [401, 436] on input "NTB_HL_FRESH_WS_CC_VB4_20AUG25" at bounding box center [358, 440] width 216 height 21
paste input "PQ_HL_FRESH_SD"
type input "NTB_PQ_HL_FRESH_SD_CC_VB4_20AUG25"
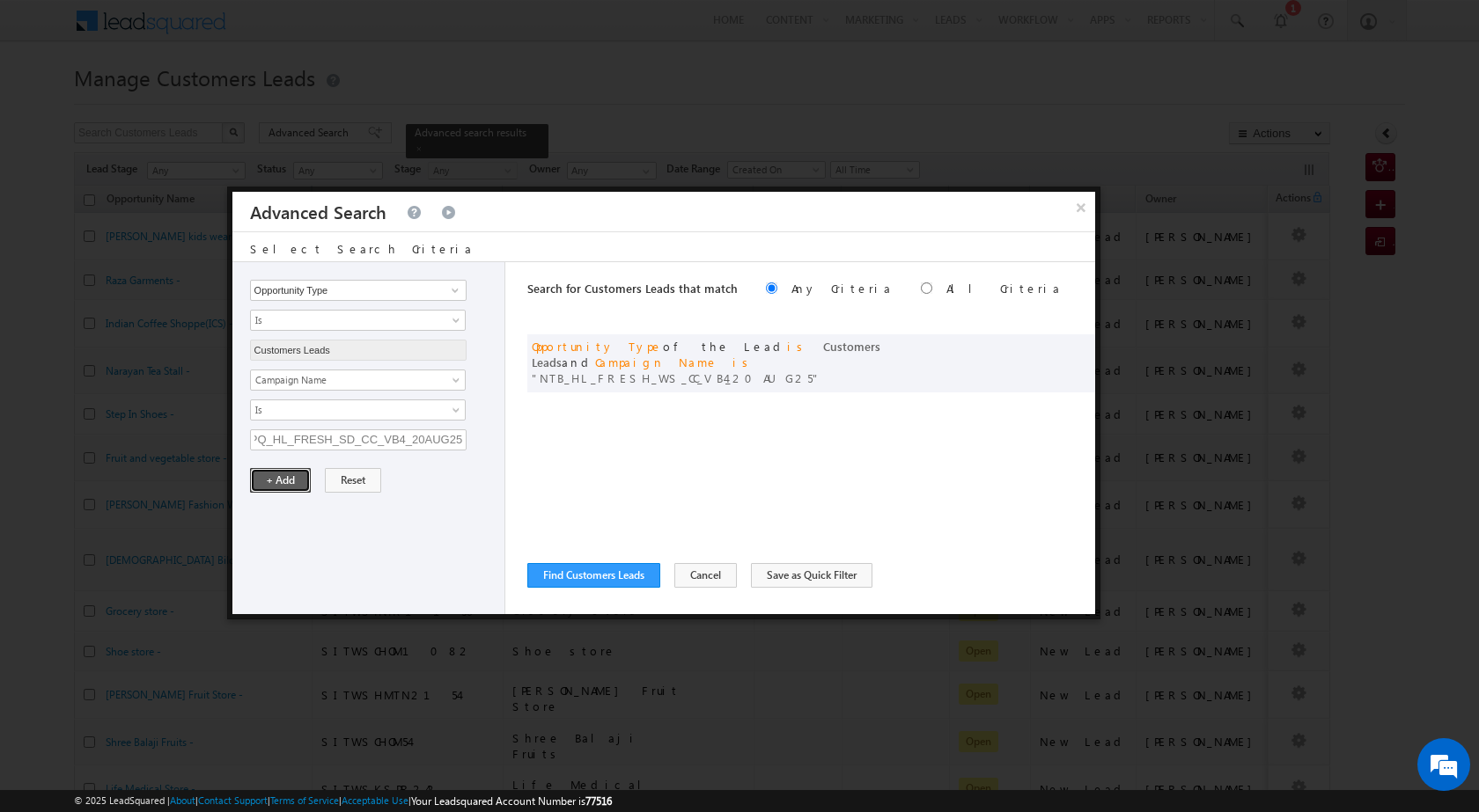
click at [281, 480] on button "+ Add" at bounding box center [280, 480] width 61 height 24
click at [556, 575] on button "Find Customers Leads" at bounding box center [593, 575] width 133 height 24
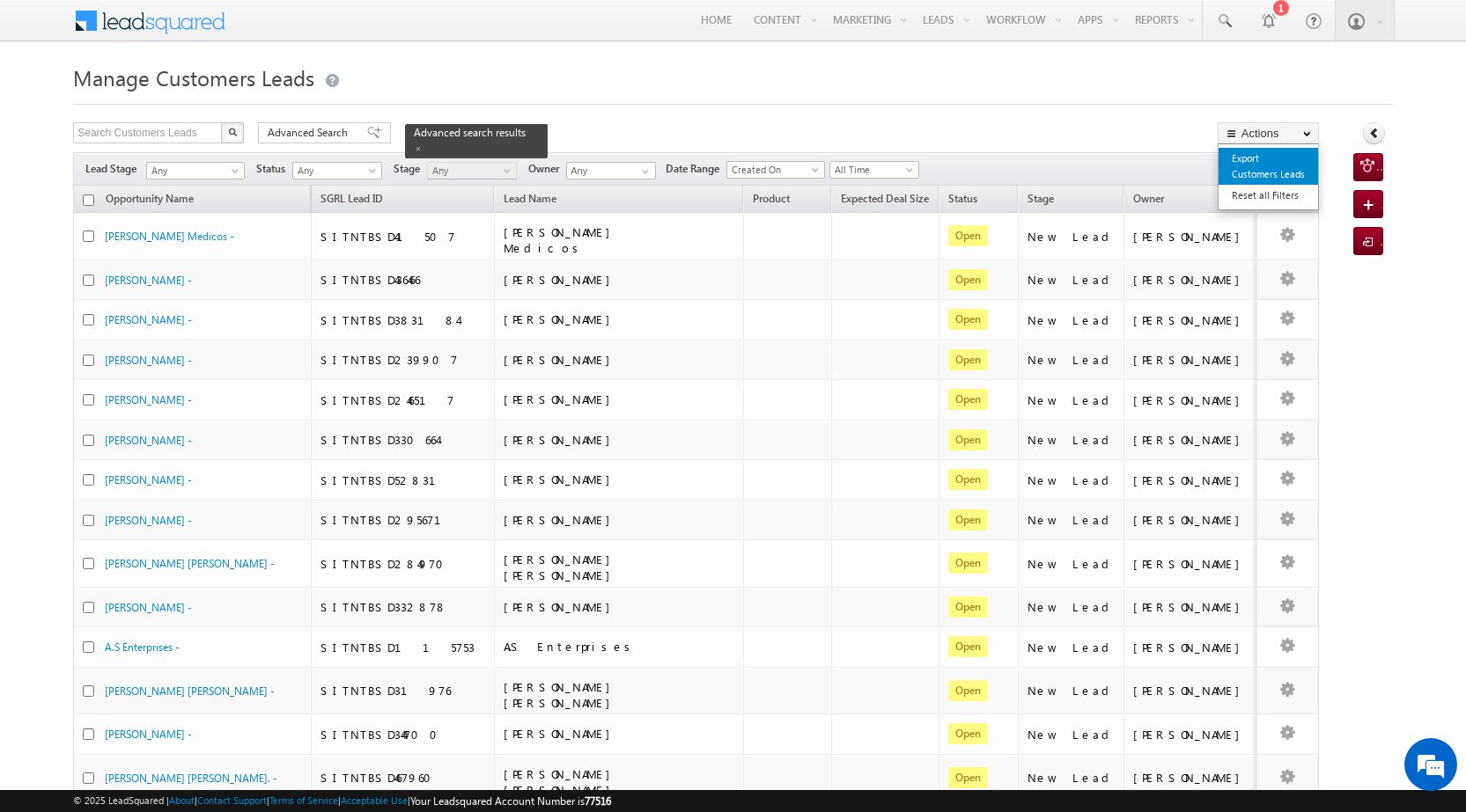
click at [1255, 164] on link "Export Customers Leads" at bounding box center [1268, 166] width 100 height 37
click at [1262, 161] on link "Export Customers Leads" at bounding box center [1268, 166] width 100 height 37
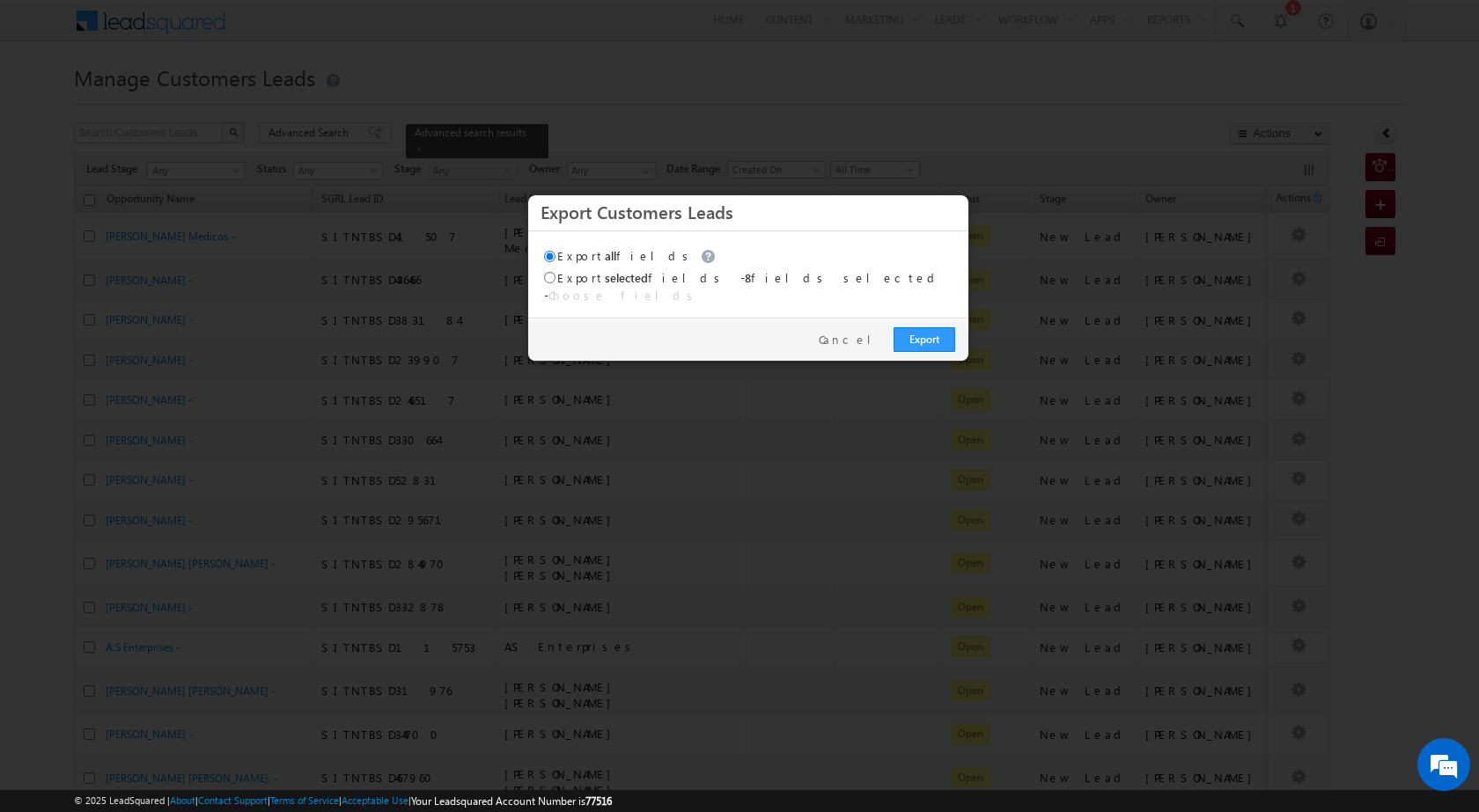
click at [961, 336] on div "Export Cancel" at bounding box center [748, 340] width 441 height 43
click at [948, 336] on link "Export" at bounding box center [925, 340] width 62 height 24
click at [903, 328] on link "Export" at bounding box center [925, 340] width 62 height 24
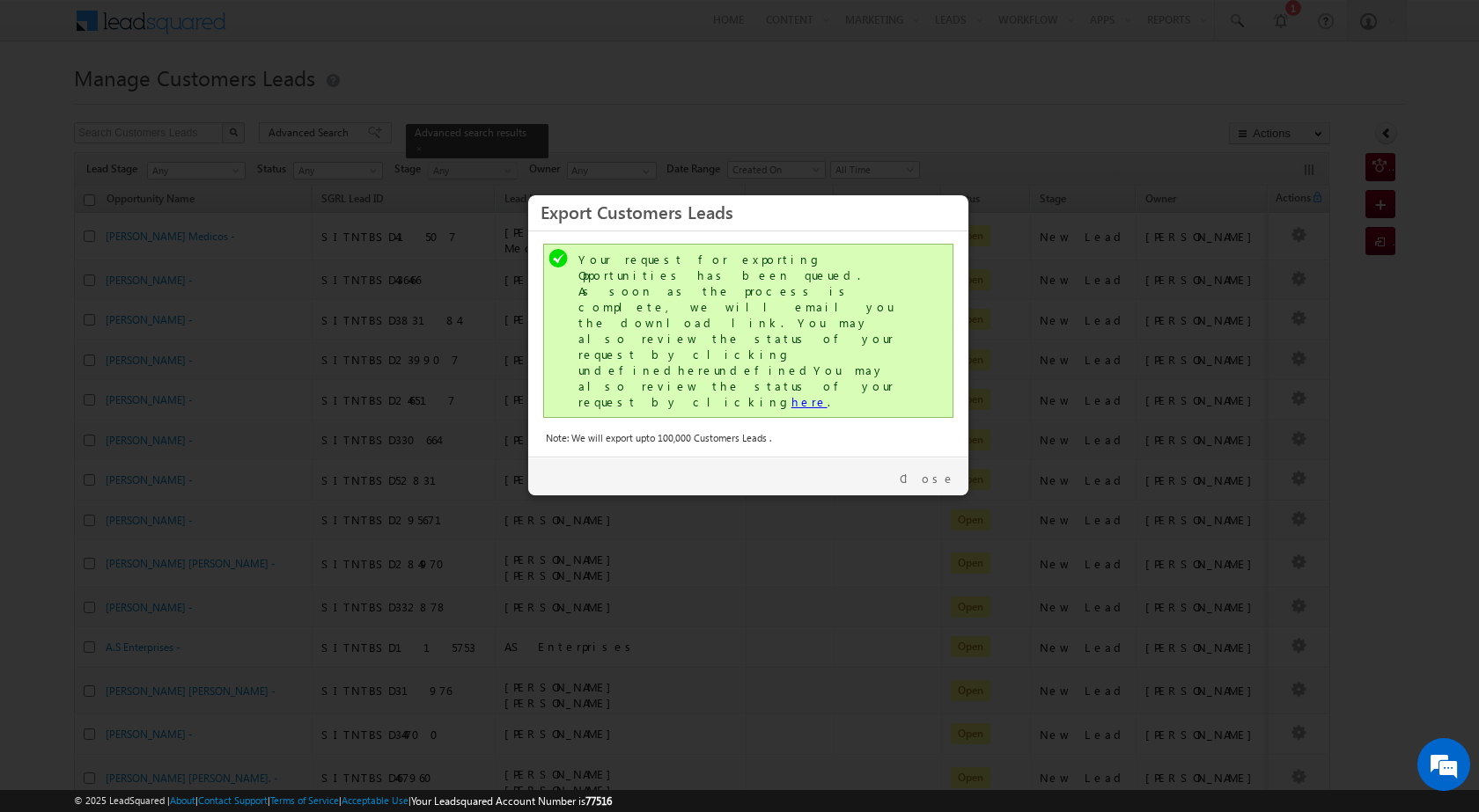
click at [792, 394] on link "here" at bounding box center [809, 401] width 36 height 15
click at [937, 471] on link "Close" at bounding box center [927, 478] width 55 height 16
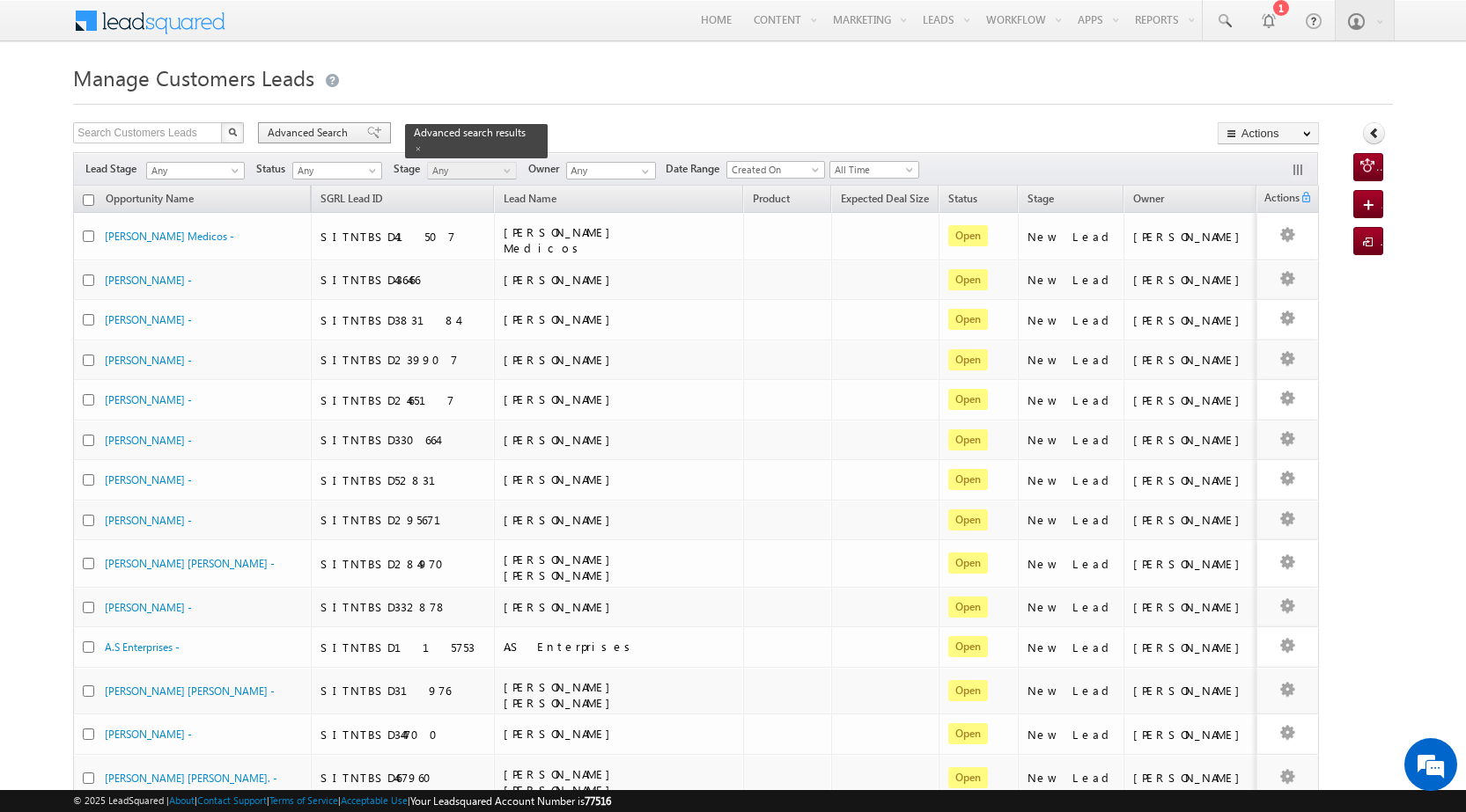
click at [306, 136] on span "Advanced Search" at bounding box center [310, 133] width 85 height 16
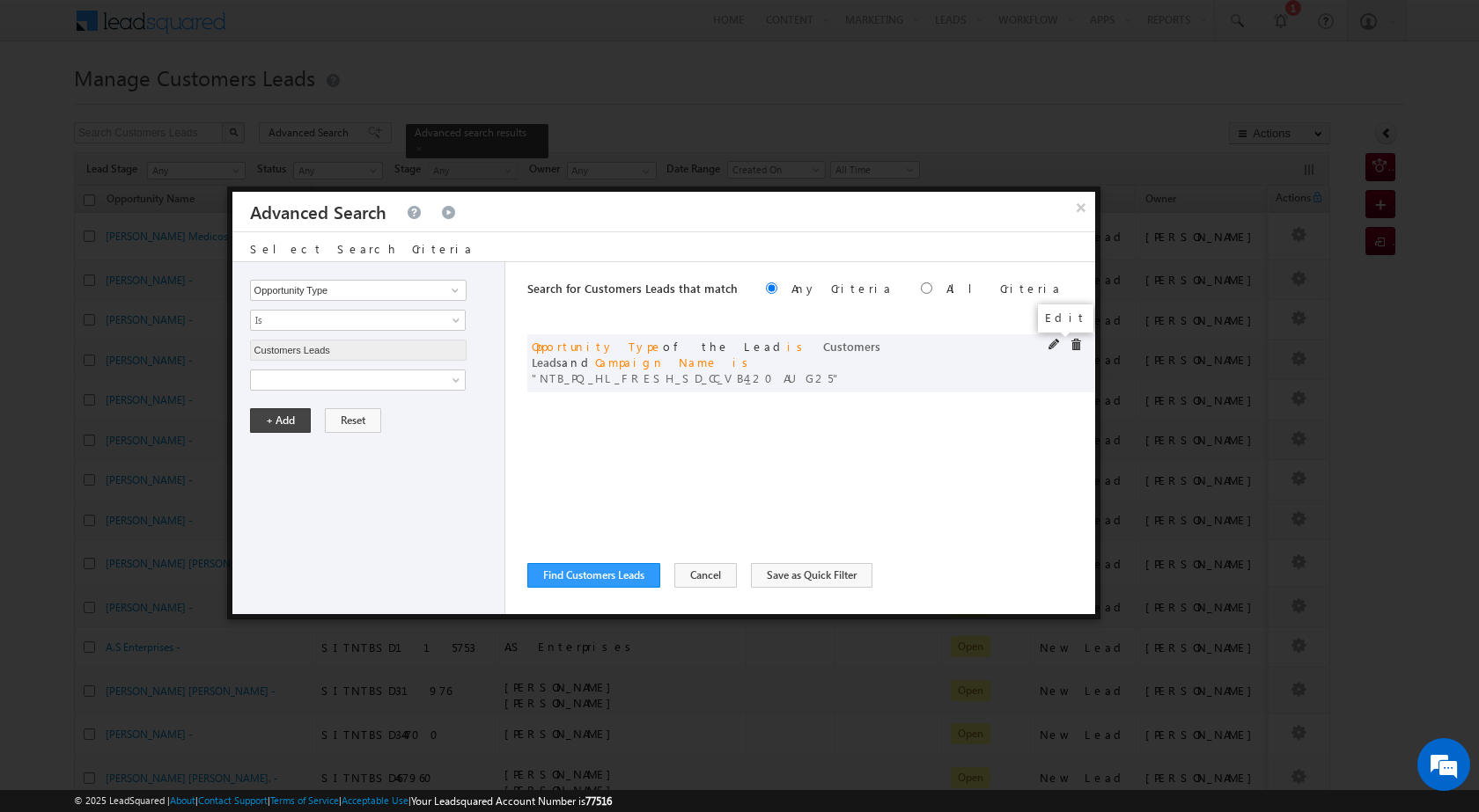
click at [1050, 341] on span at bounding box center [1055, 344] width 13 height 13
click at [341, 436] on input "NTB_PQ_HL_FRESH_SD_CC_VB4_20AUG25" at bounding box center [358, 440] width 216 height 21
paste input "HL_FRESH_WS_CC_VB2"
type input "NTB_HL_FRESH_WS_CC_VB2_20AUG25"
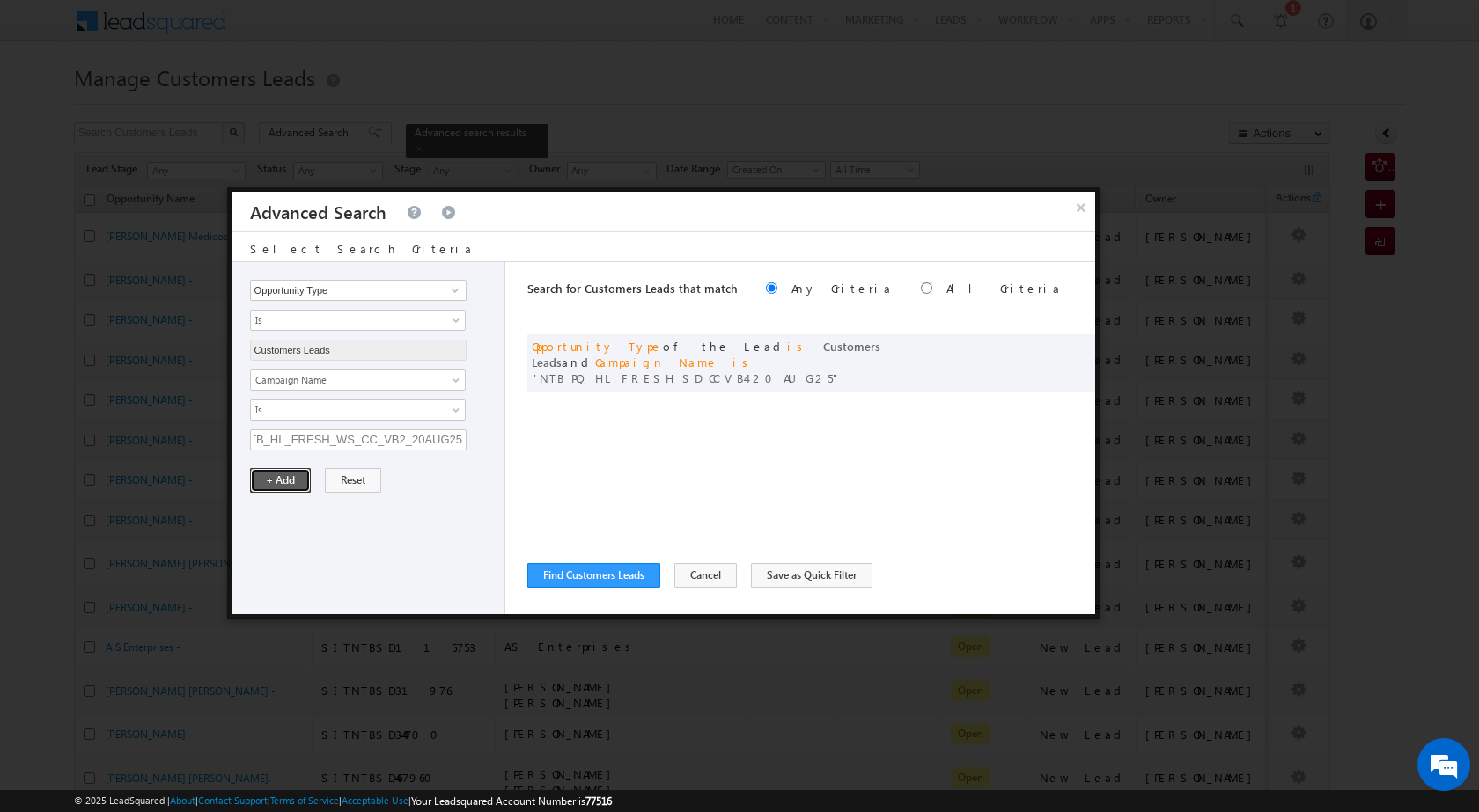
click at [286, 472] on button "+ Add" at bounding box center [280, 480] width 61 height 24
click at [628, 582] on button "Find Customers Leads" at bounding box center [593, 575] width 133 height 24
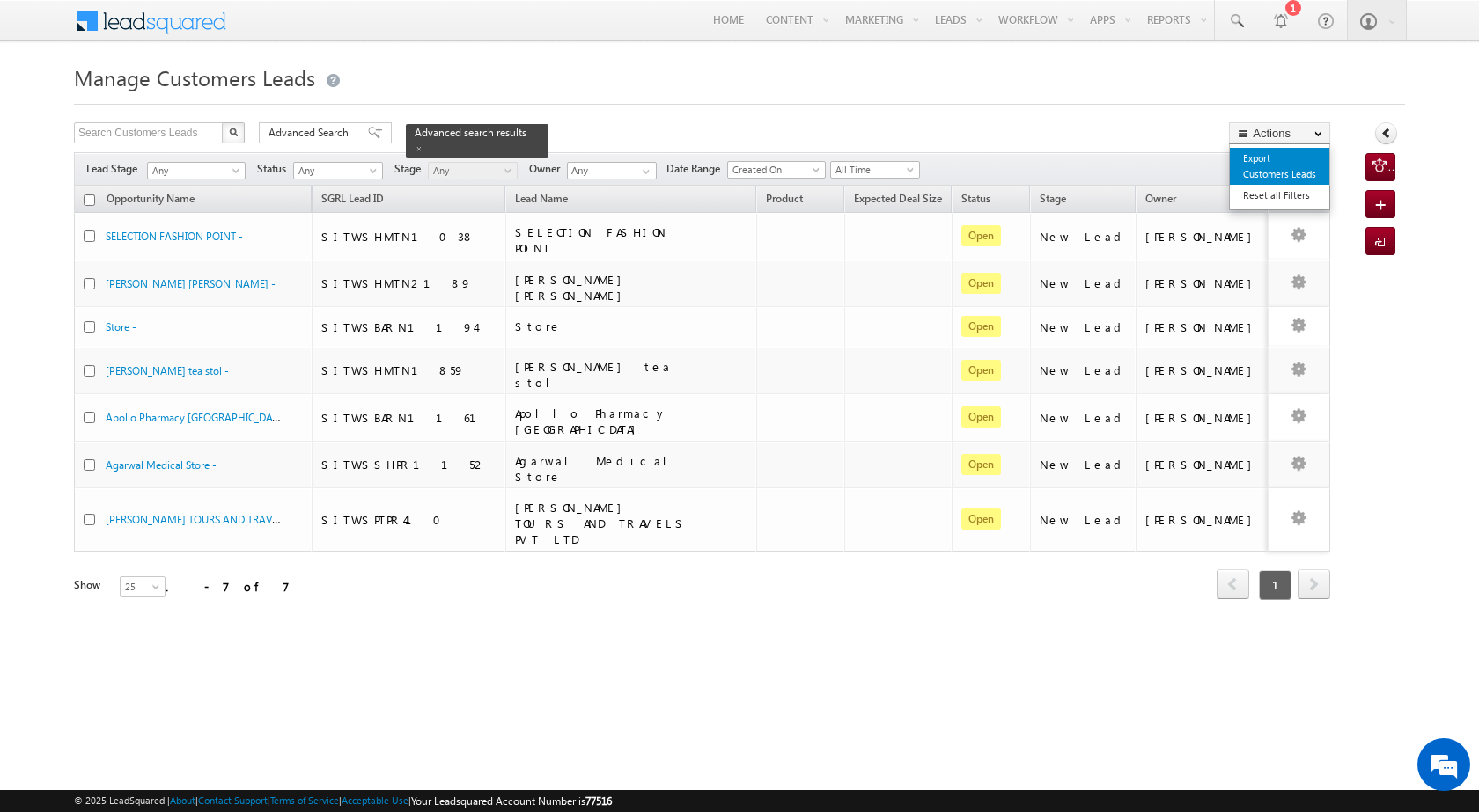
click at [1287, 179] on link "Export Customers Leads" at bounding box center [1280, 166] width 100 height 37
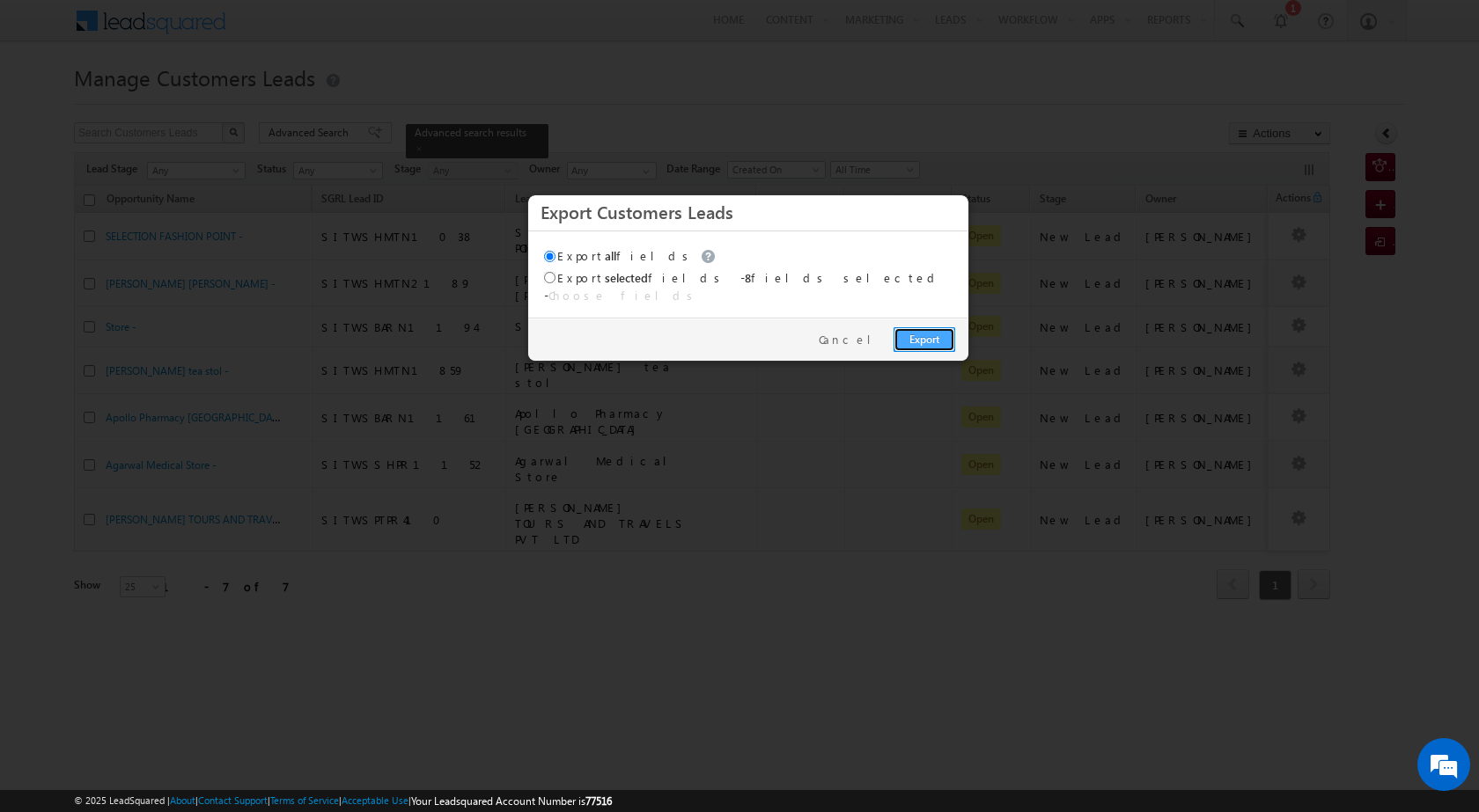
click at [933, 328] on link "Export" at bounding box center [925, 340] width 62 height 24
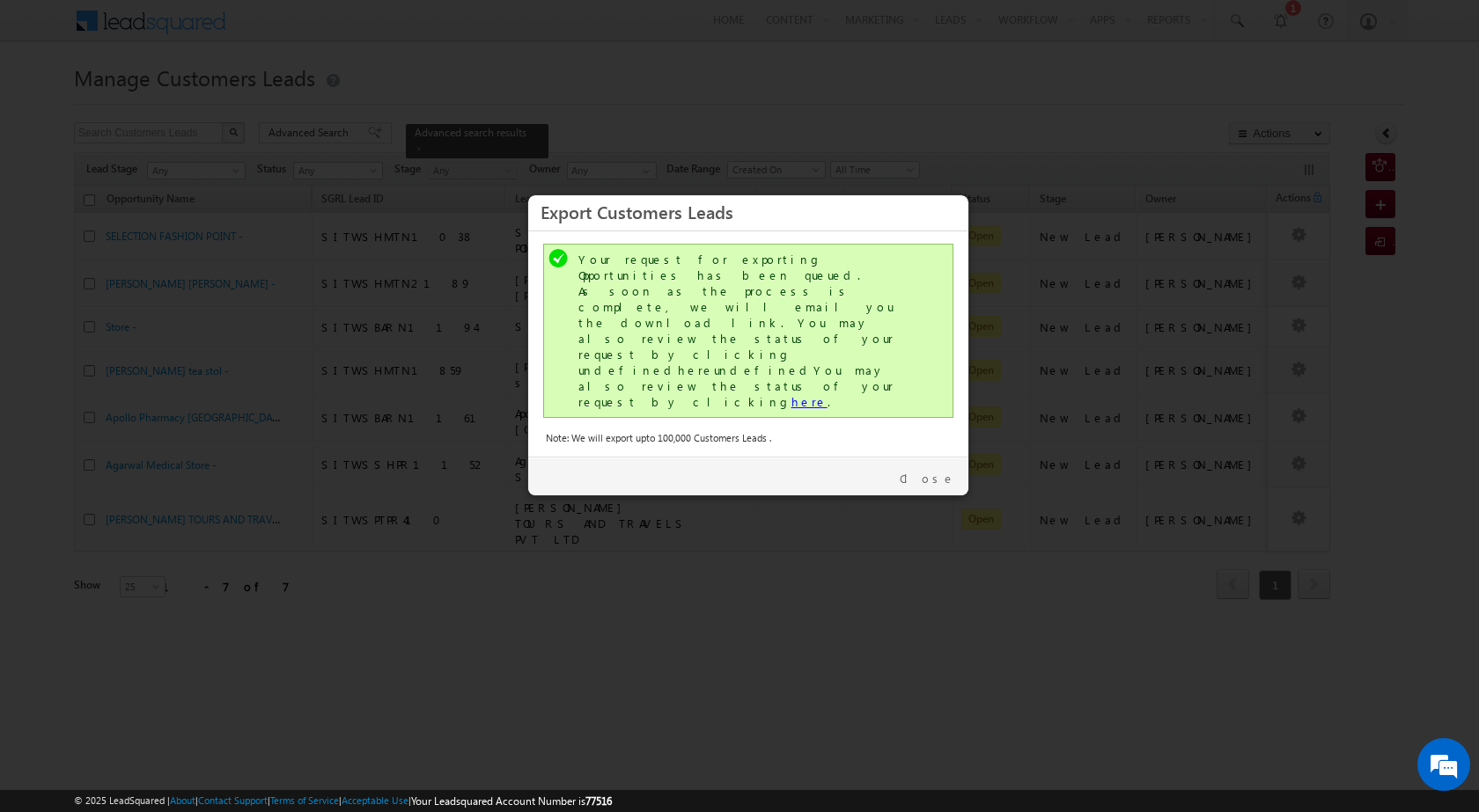
click at [792, 394] on link "here" at bounding box center [809, 401] width 36 height 15
click at [935, 471] on link "Close" at bounding box center [927, 478] width 55 height 16
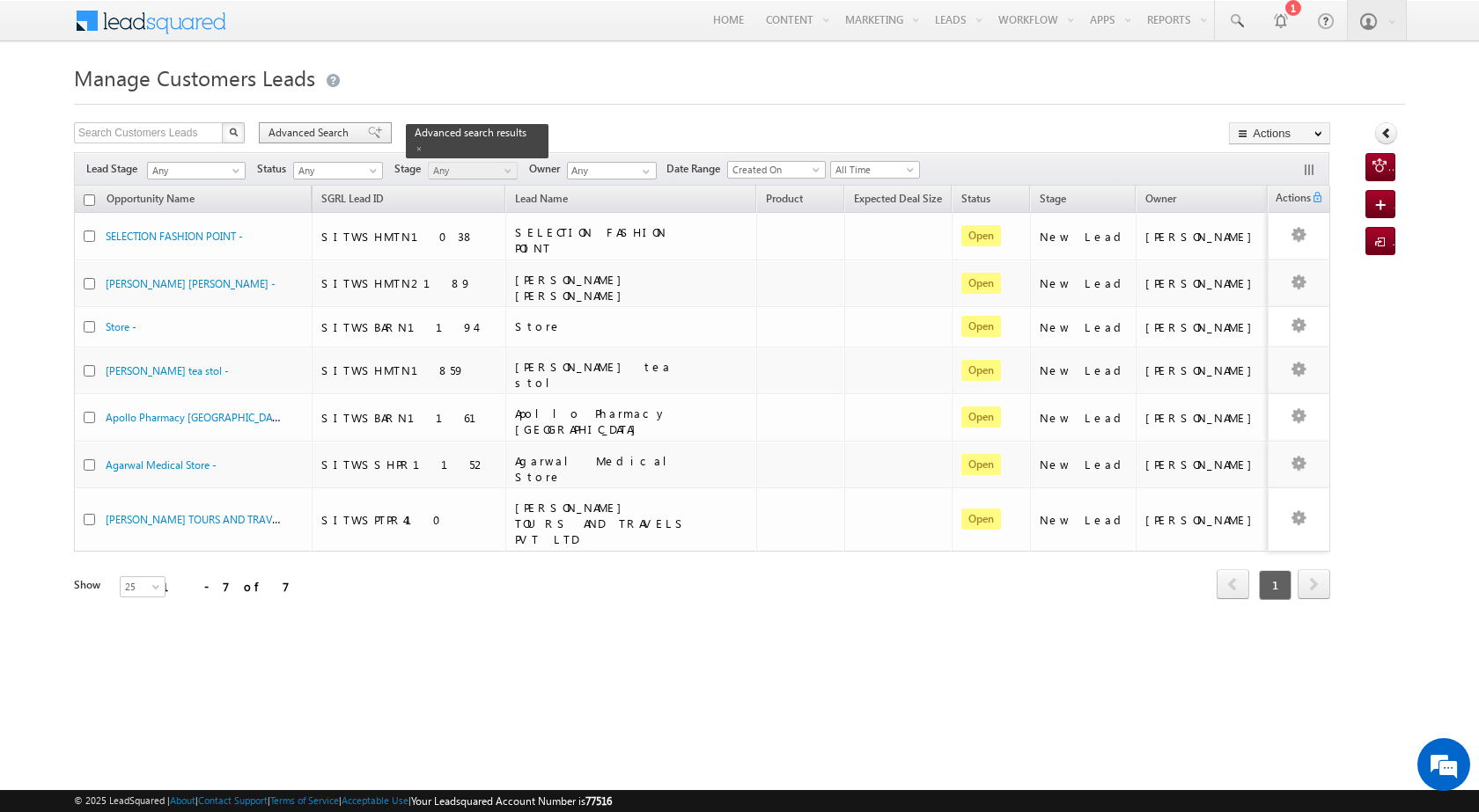
click at [308, 136] on span "Advanced Search" at bounding box center [312, 133] width 85 height 16
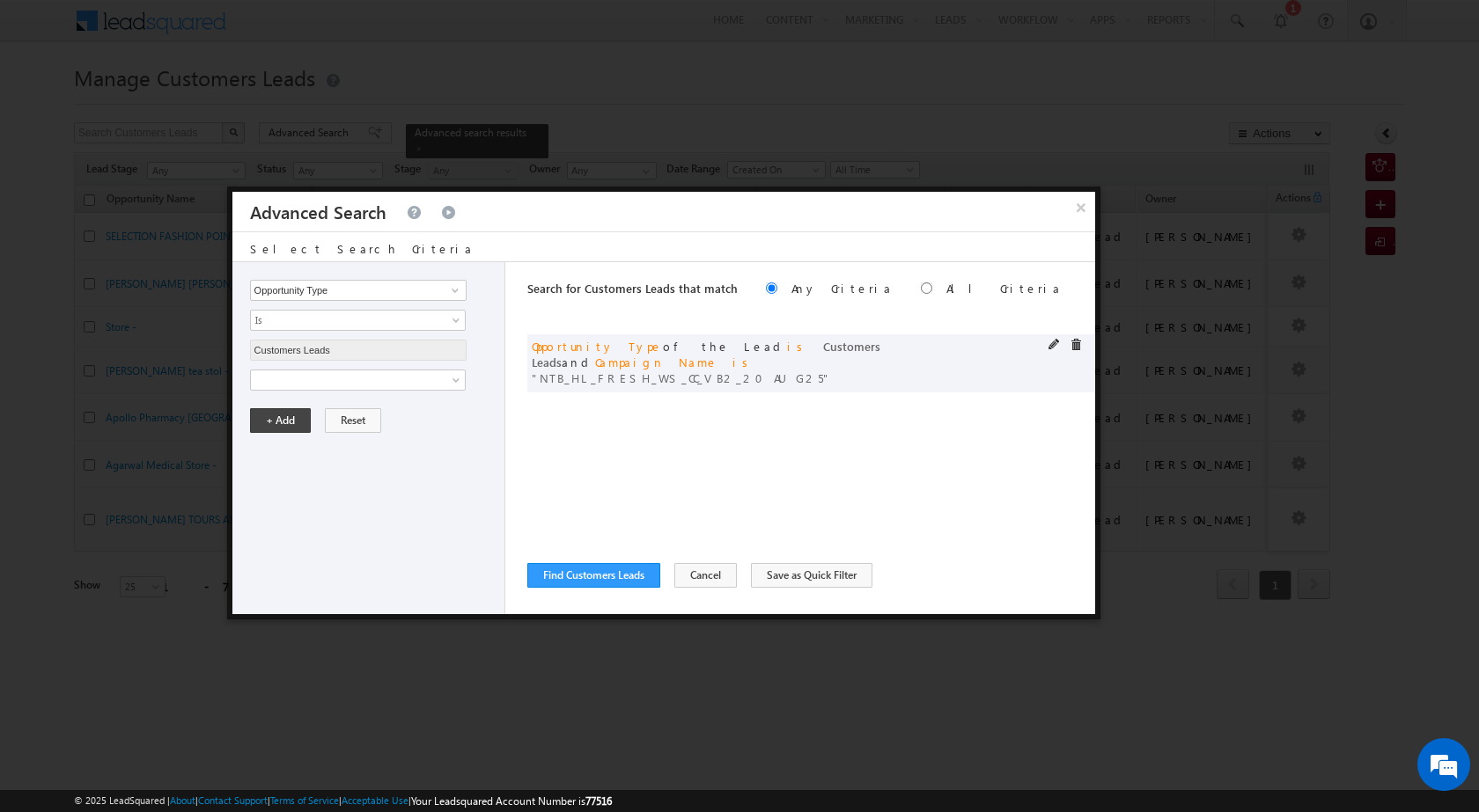
click at [1047, 343] on div "or Opportunity Type of the Lead is Customers Leads and Campaign Name is NTB_HL_…" at bounding box center [810, 364] width 568 height 58
click at [1050, 343] on span at bounding box center [1055, 344] width 13 height 13
click at [325, 432] on input "NTB_HL_FRESH_WS_CC_VB2_20AUG25" at bounding box center [358, 440] width 216 height 21
paste input "PQ_HL_FRESH_SD"
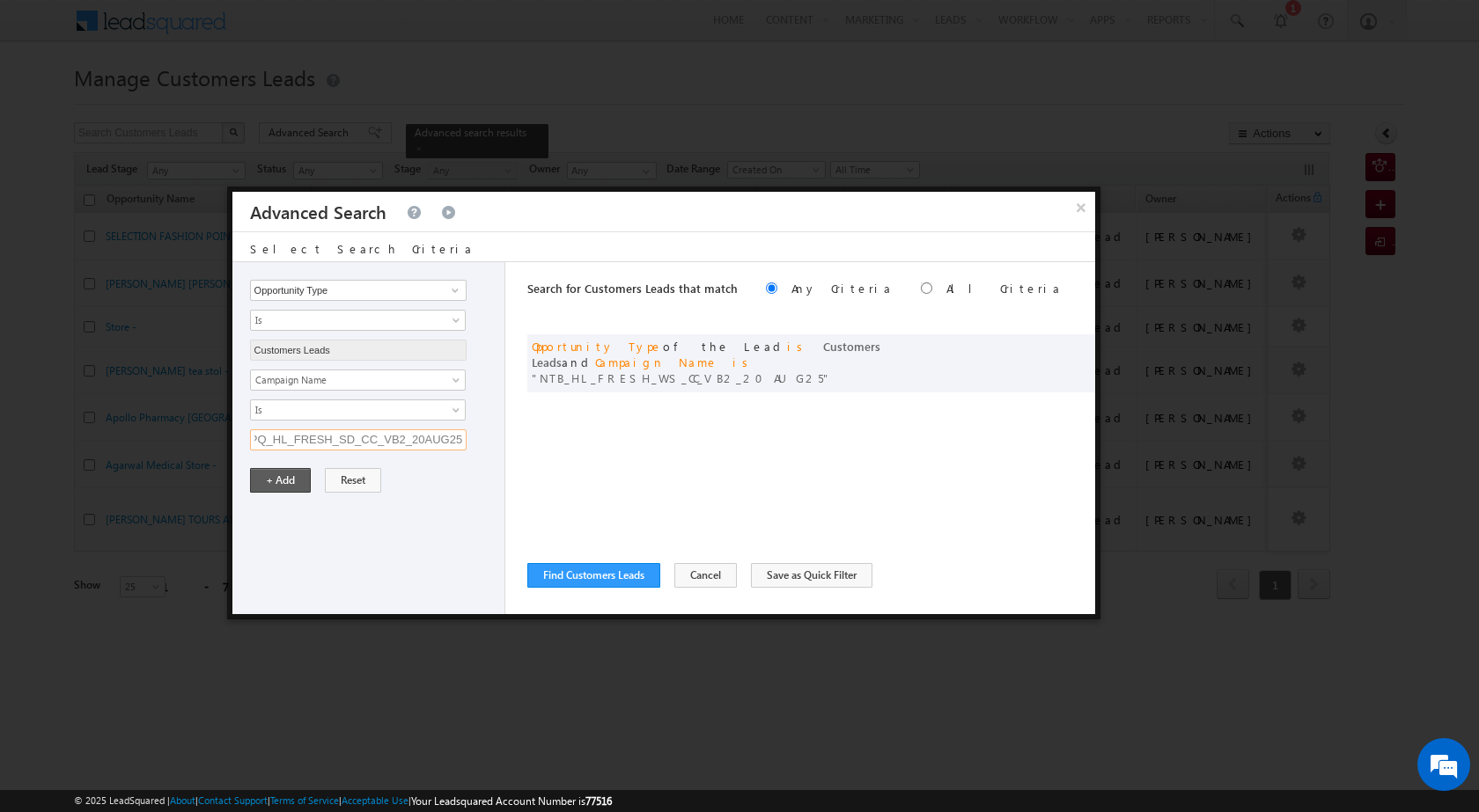
type input "NTB_PQ_HL_FRESH_SD_CC_VB2_20AUG25"
click at [290, 488] on button "+ Add" at bounding box center [280, 480] width 61 height 24
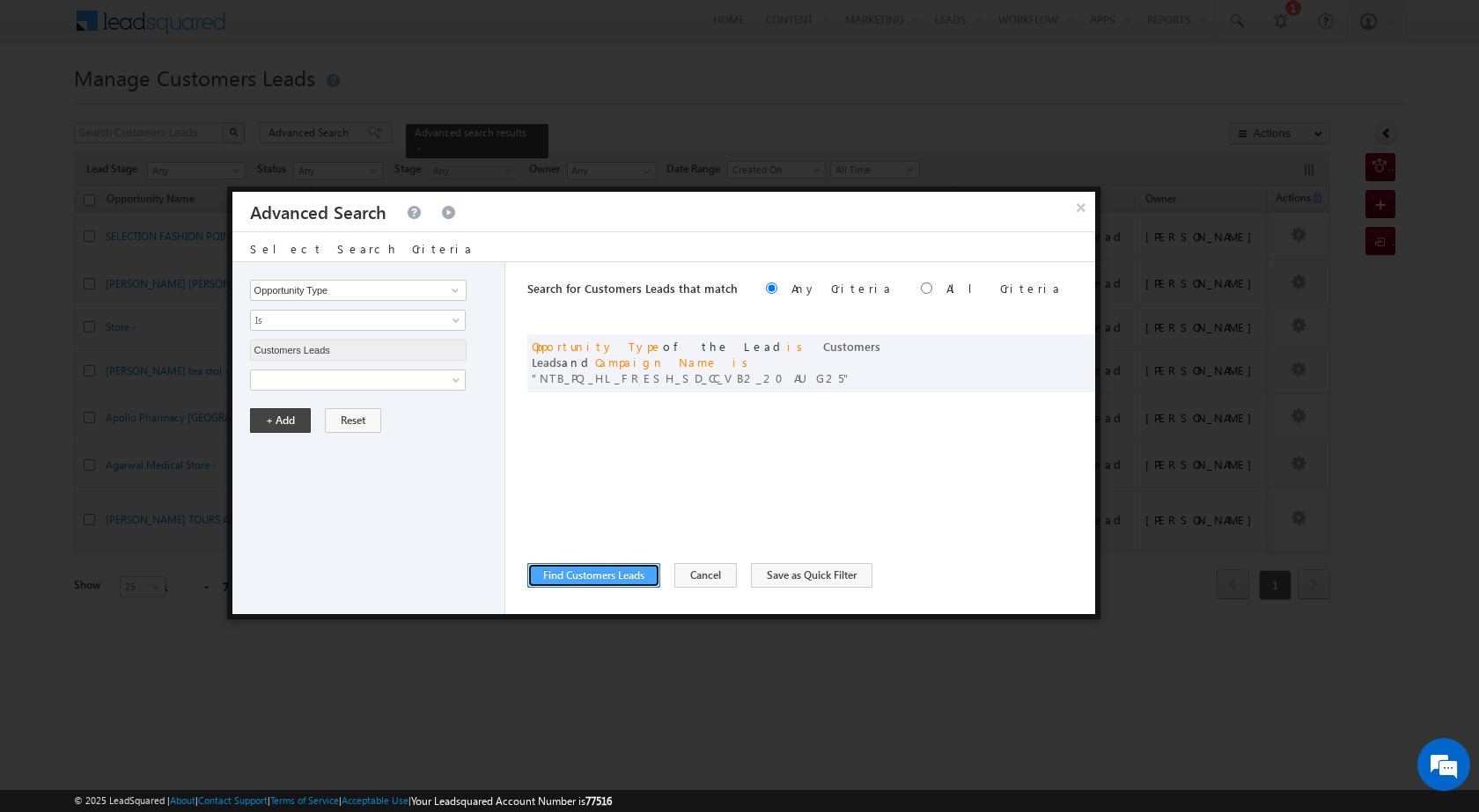
click at [617, 578] on button "Find Customers Leads" at bounding box center [593, 575] width 133 height 24
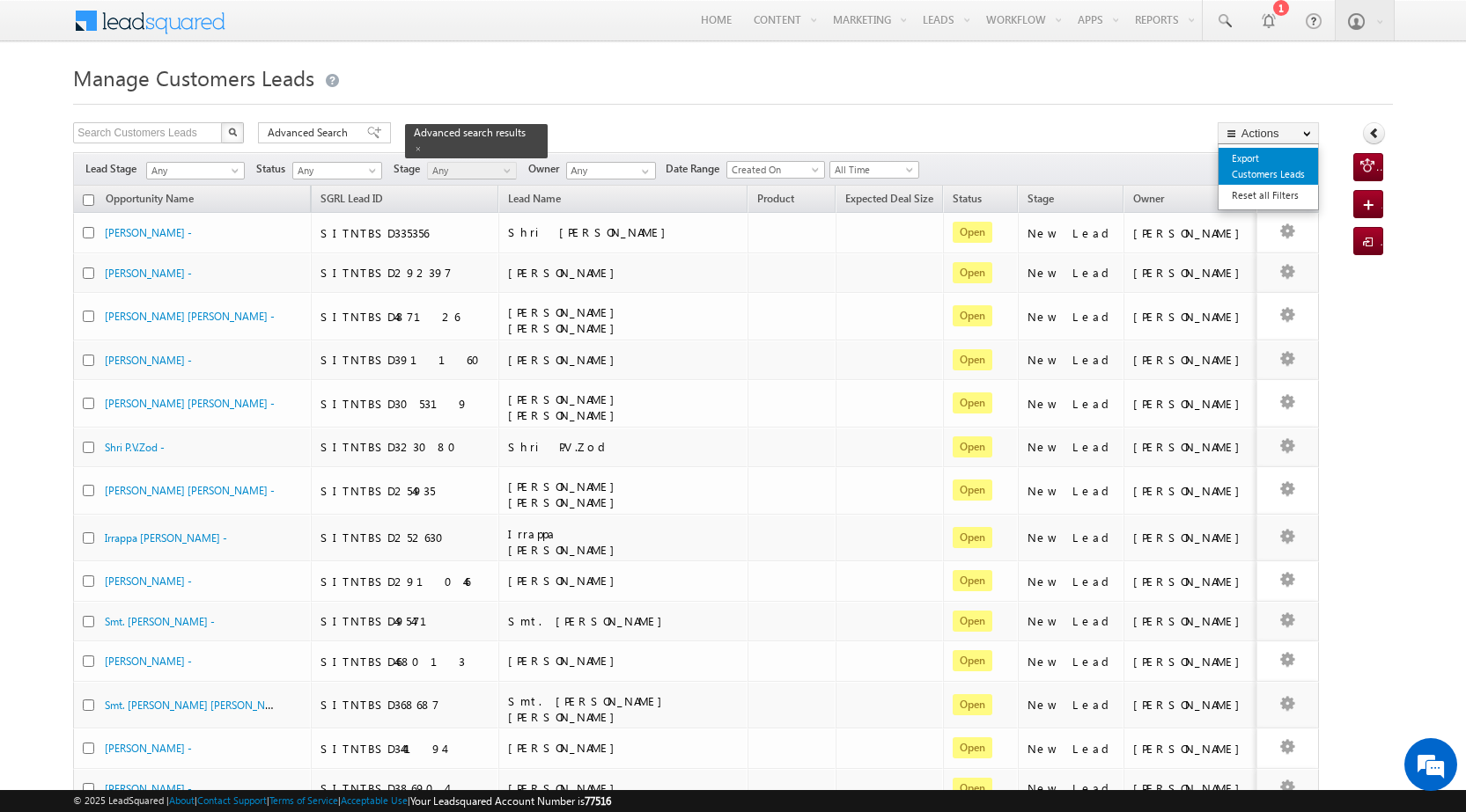
click at [1265, 172] on link "Export Customers Leads" at bounding box center [1268, 166] width 100 height 37
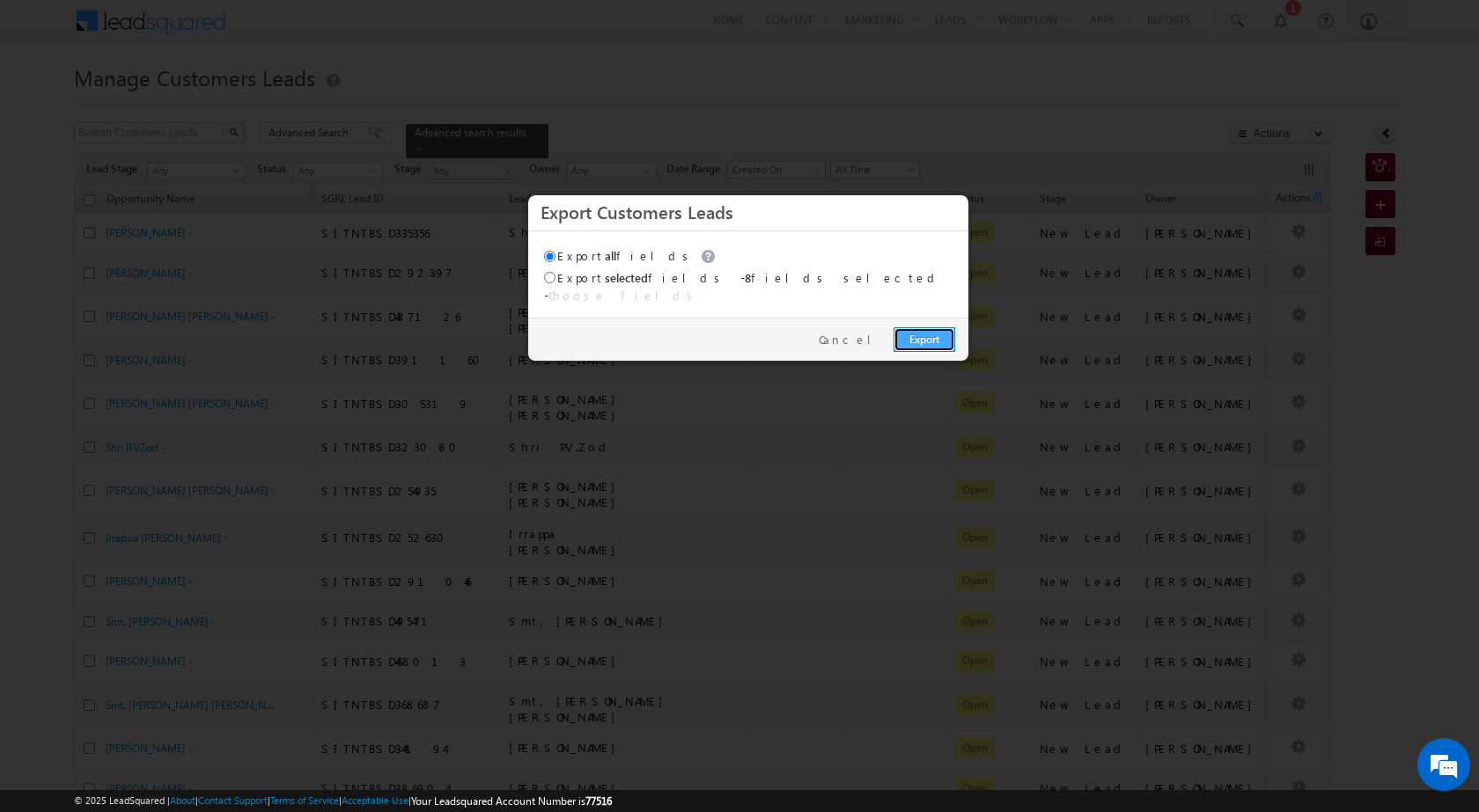
click at [936, 328] on link "Export" at bounding box center [925, 340] width 62 height 24
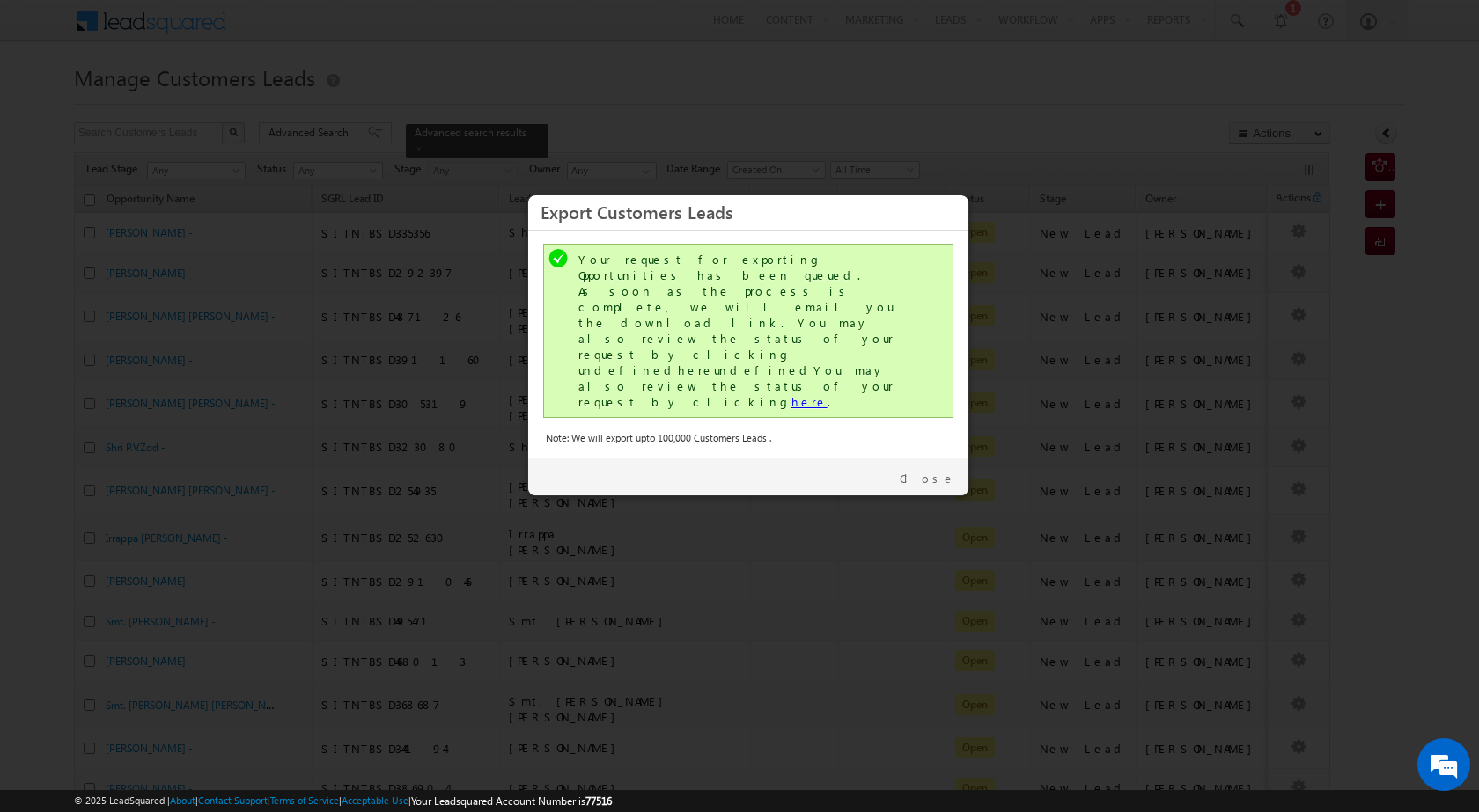
click at [792, 394] on link "here" at bounding box center [809, 401] width 36 height 15
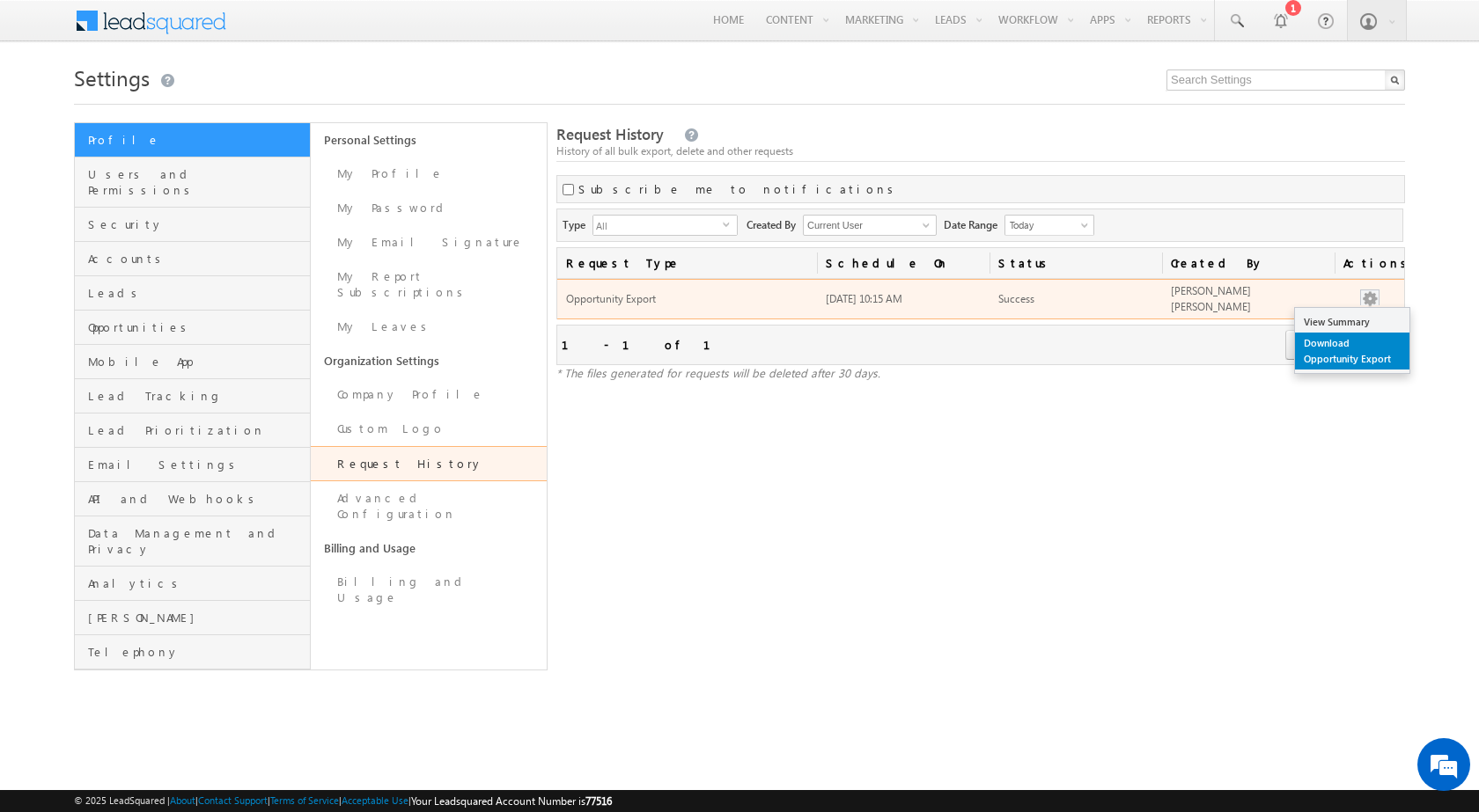
click at [1361, 356] on link "Download Opportunity Export" at bounding box center [1353, 351] width 115 height 37
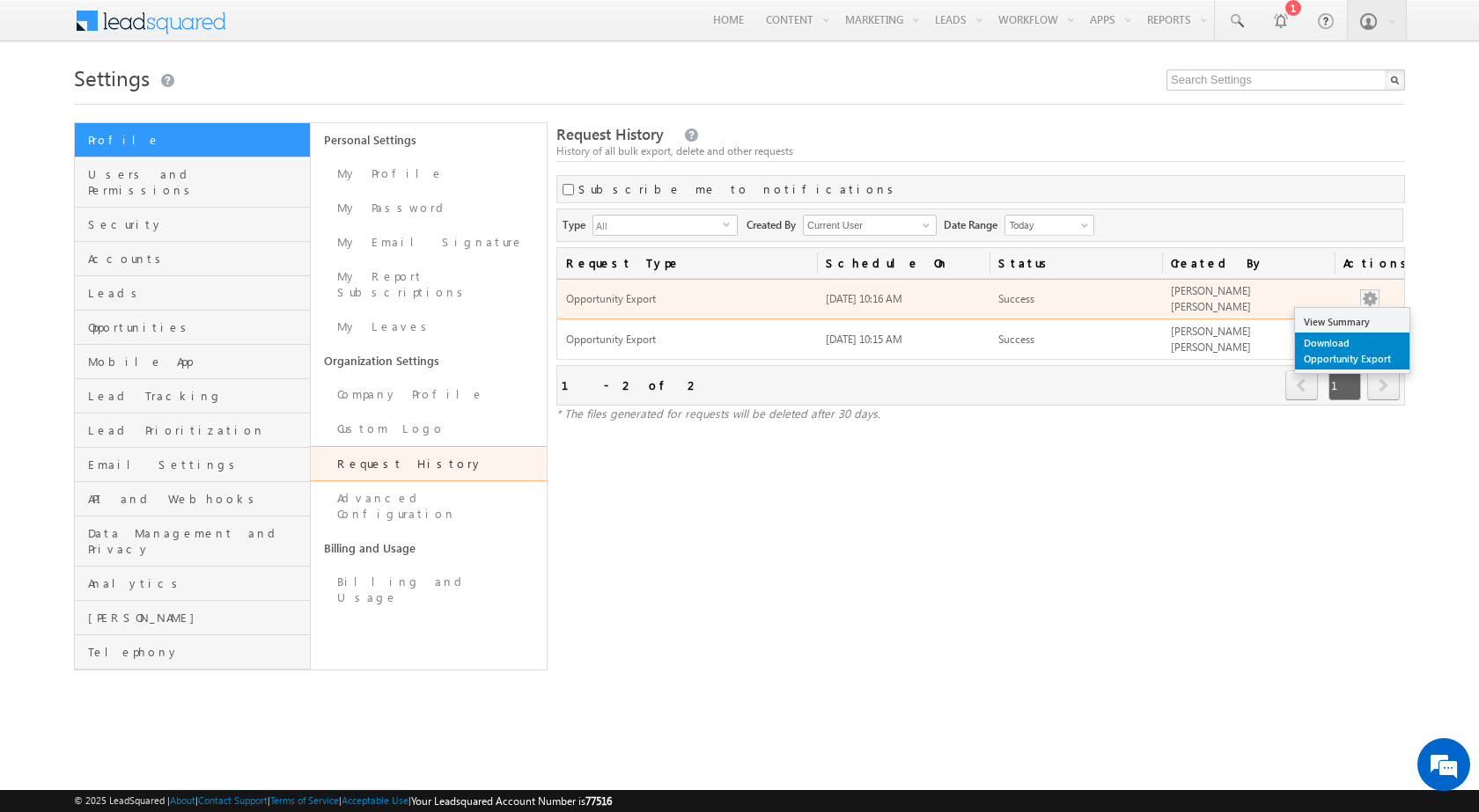
click at [1364, 355] on link "Download Opportunity Export" at bounding box center [1353, 351] width 115 height 37
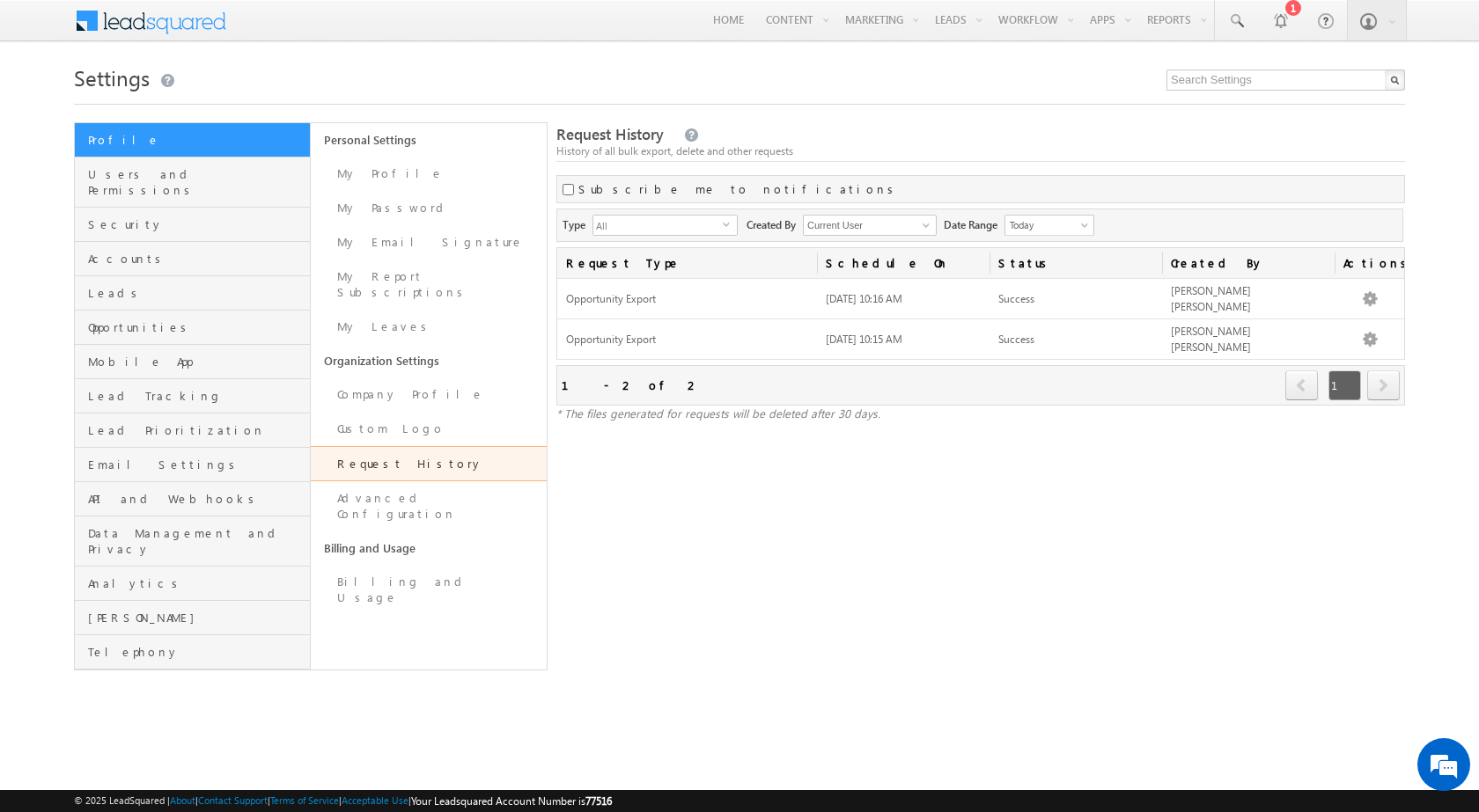
click at [709, 99] on div at bounding box center [740, 99] width 1331 height 12
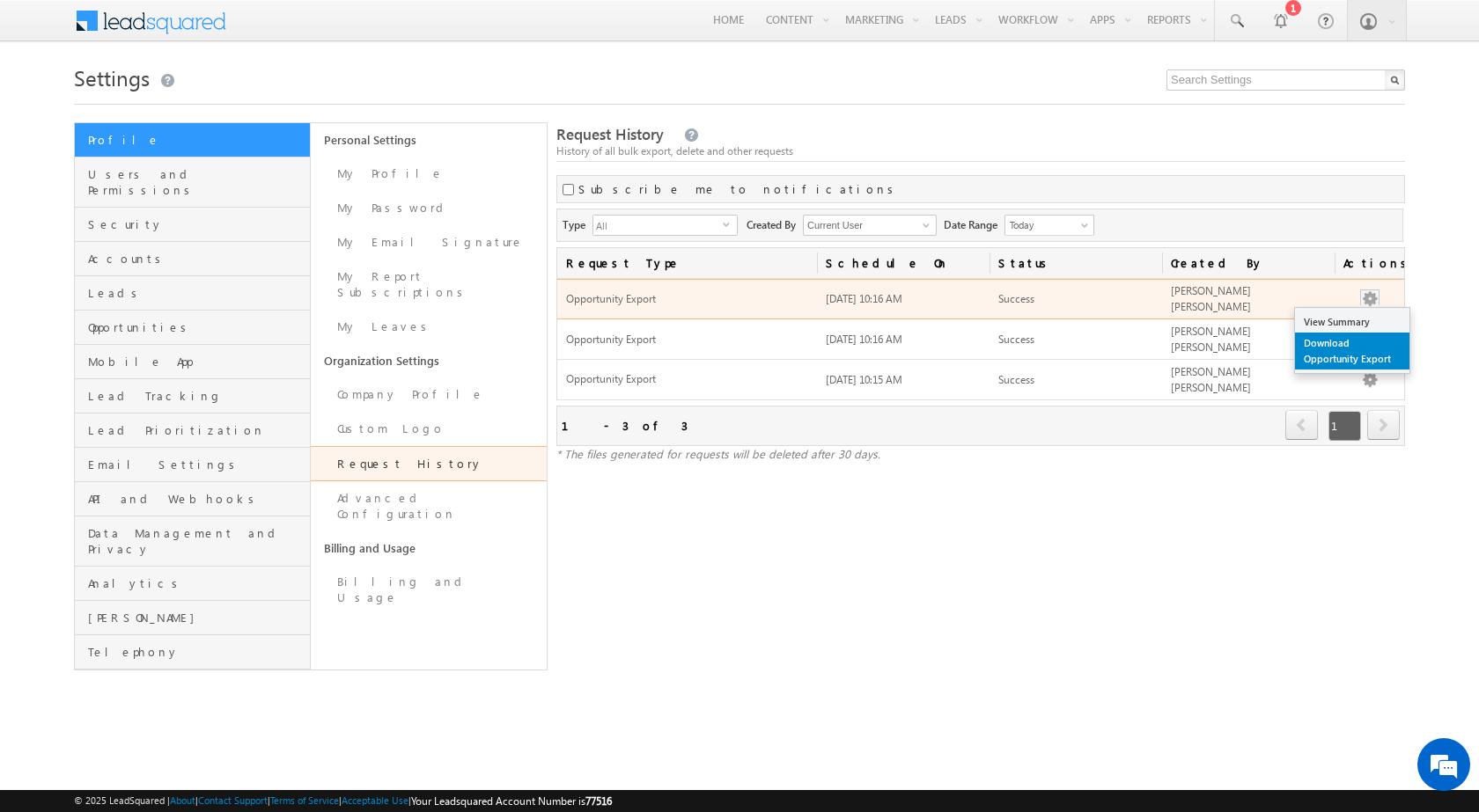
click at [1365, 347] on link "Download Opportunity Export" at bounding box center [1353, 351] width 115 height 37
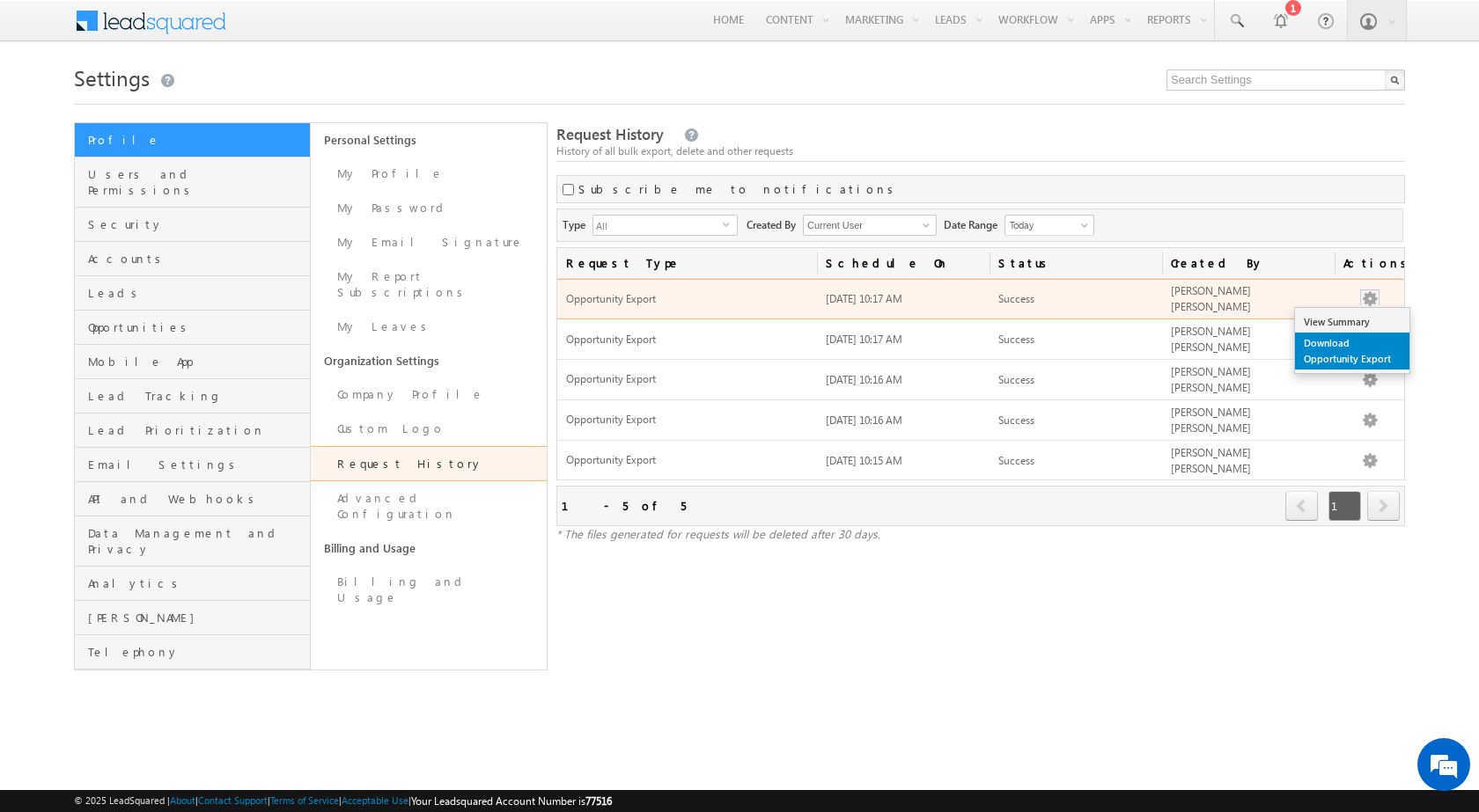
click at [1353, 338] on link "Download Opportunity Export" at bounding box center [1353, 351] width 115 height 37
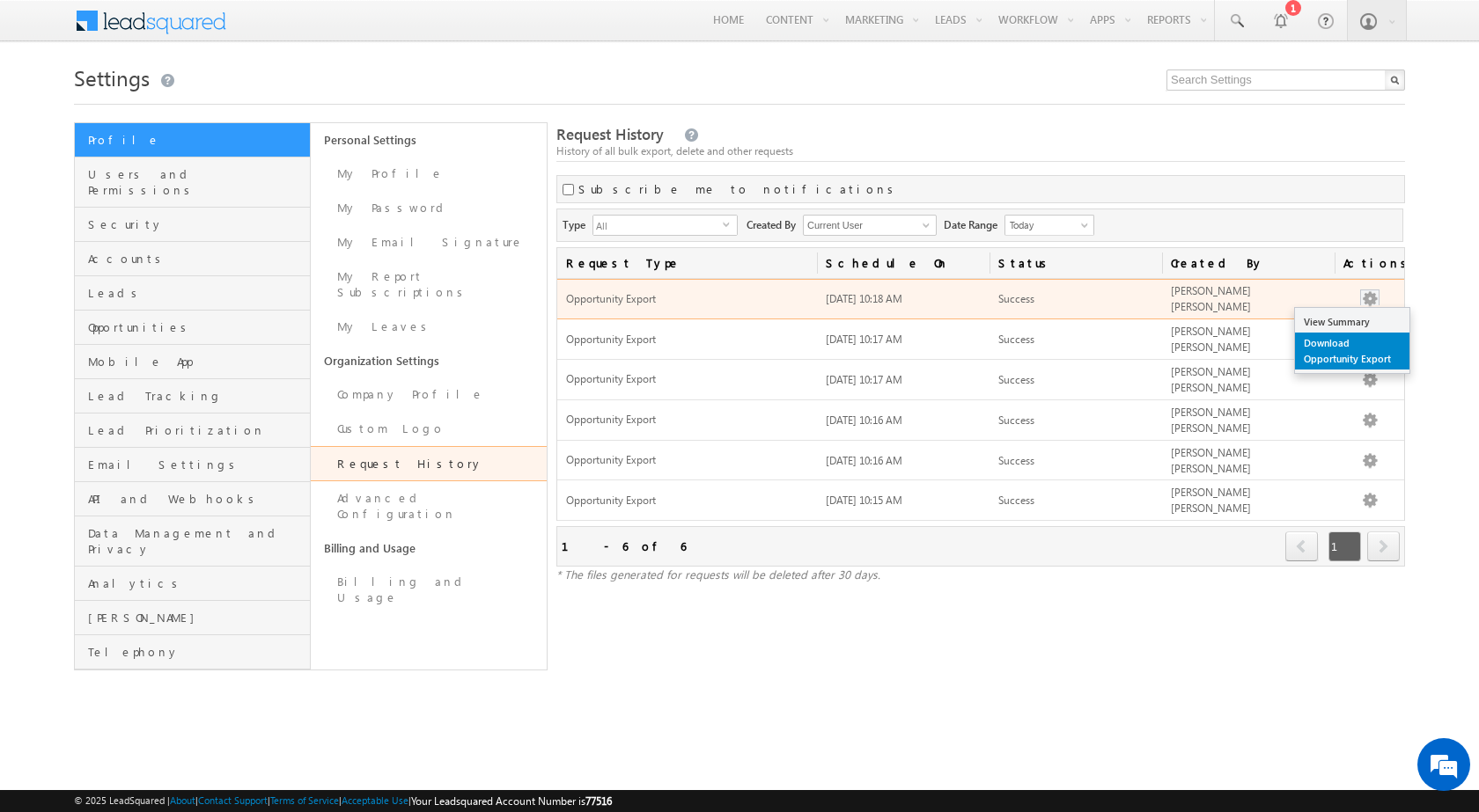
click at [1374, 346] on link "Download Opportunity Export" at bounding box center [1353, 351] width 115 height 37
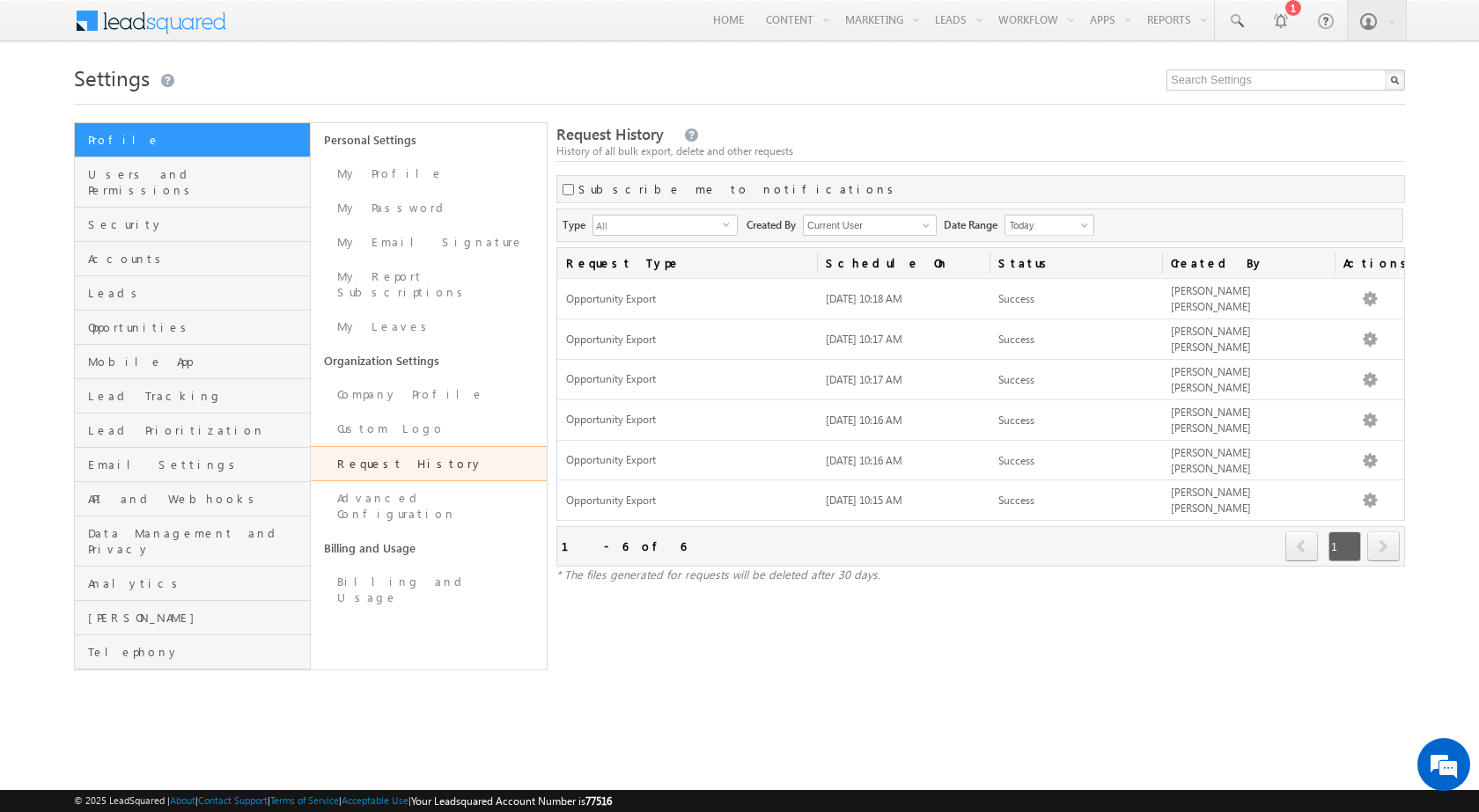
click at [781, 65] on h1 "Settings" at bounding box center [740, 76] width 1331 height 34
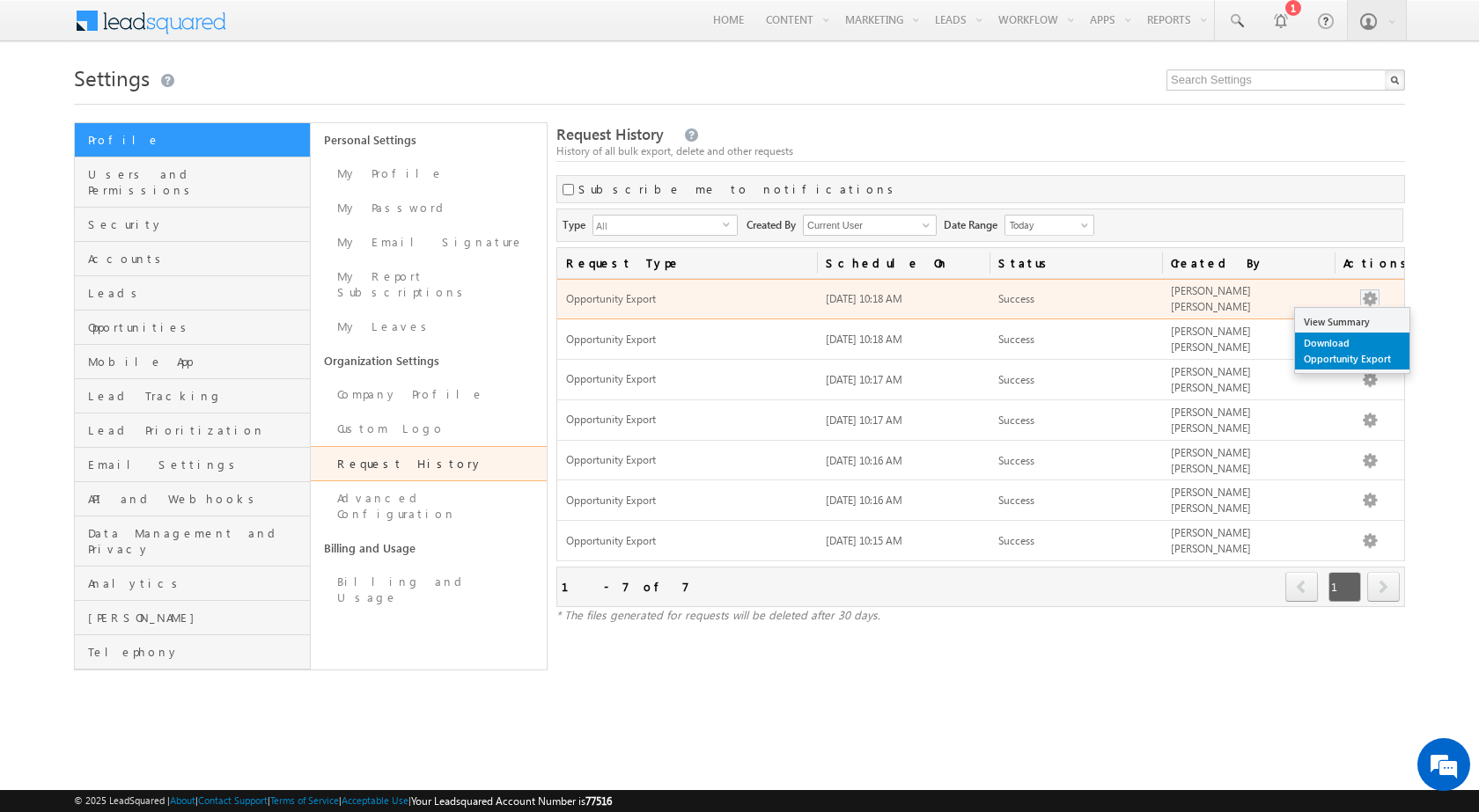
click at [1356, 341] on link "Download Opportunity Export" at bounding box center [1353, 351] width 115 height 37
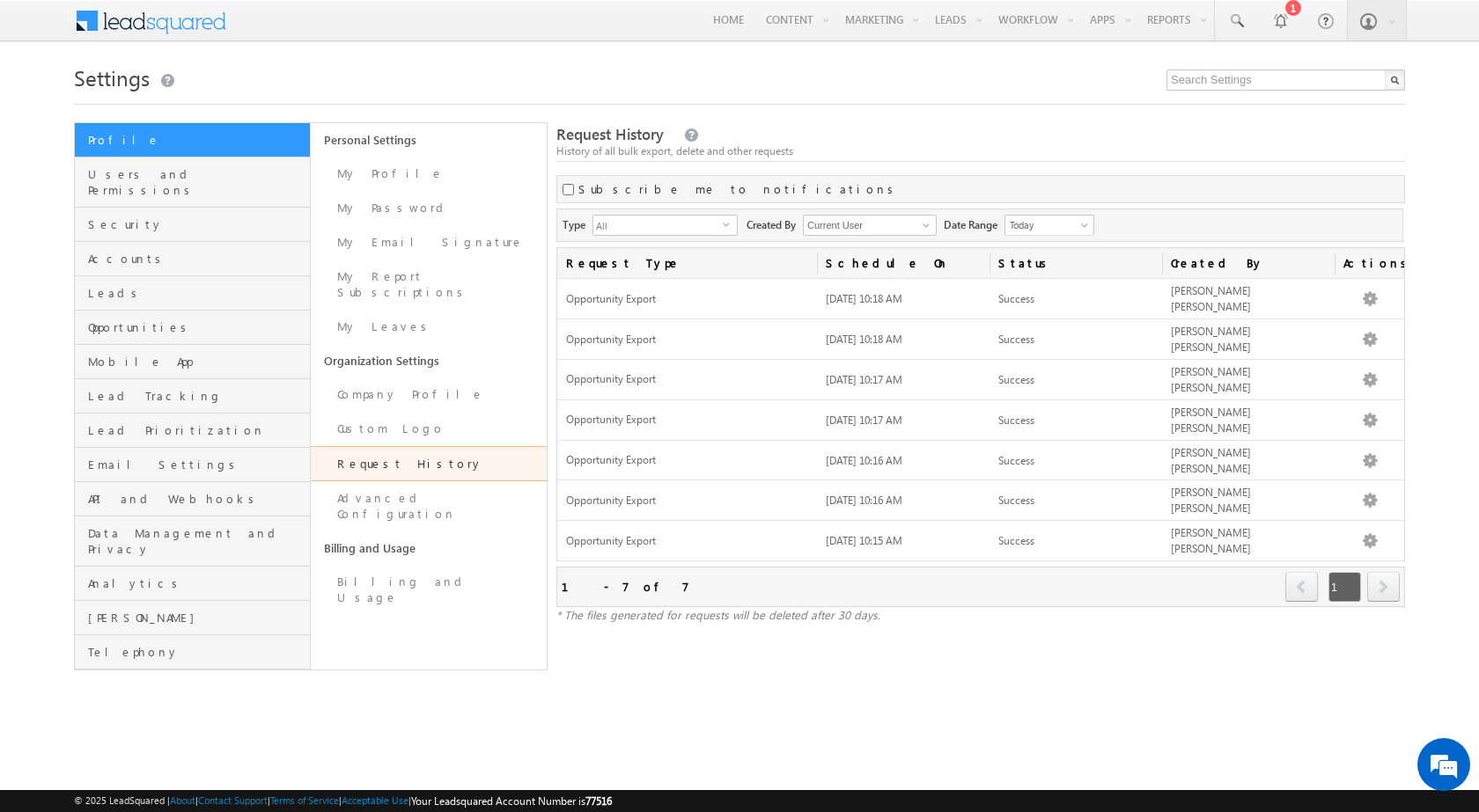
click at [912, 84] on h1 "Settings" at bounding box center [740, 76] width 1331 height 34
